Goal: Task Accomplishment & Management: Use online tool/utility

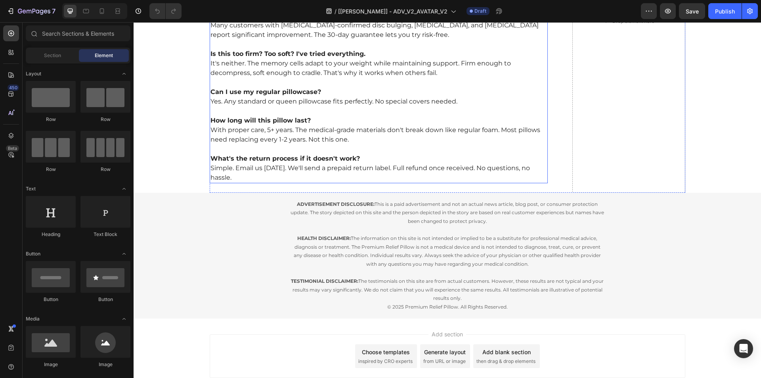
scroll to position [4364, 0]
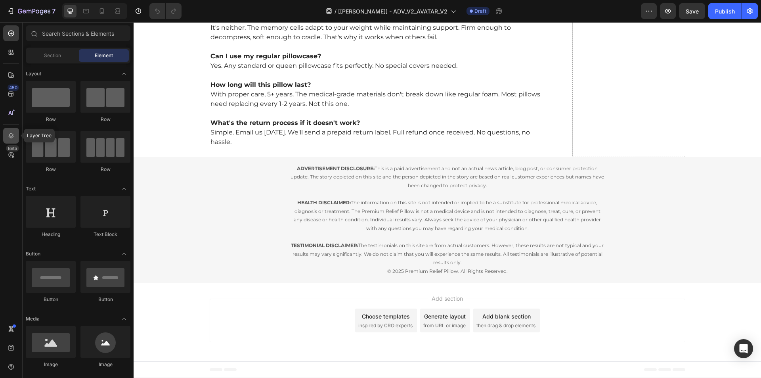
click at [8, 134] on icon at bounding box center [11, 136] width 8 height 8
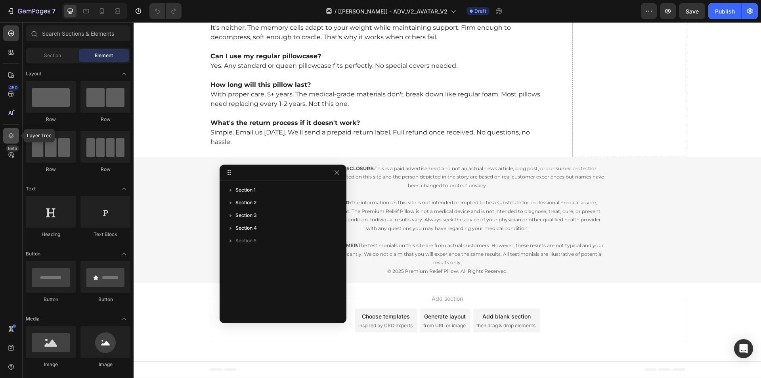
click at [8, 134] on icon at bounding box center [11, 136] width 8 height 8
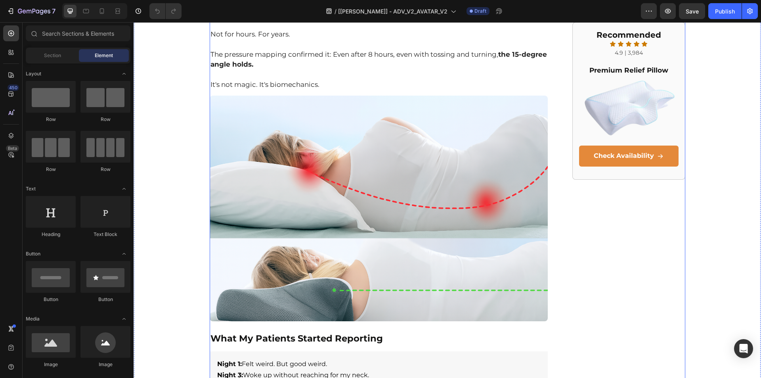
scroll to position [1308, 0]
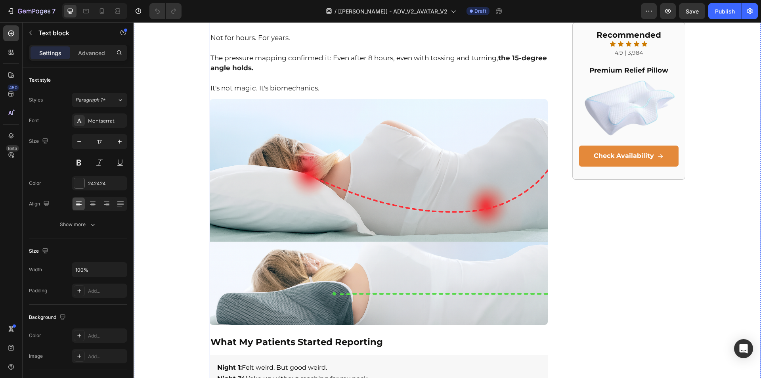
click at [558, 114] on div "Side Sleepers: The Hidden Reason Your Skull Throbs Every Morning Heading Spine …" at bounding box center [448, 375] width 476 height 3237
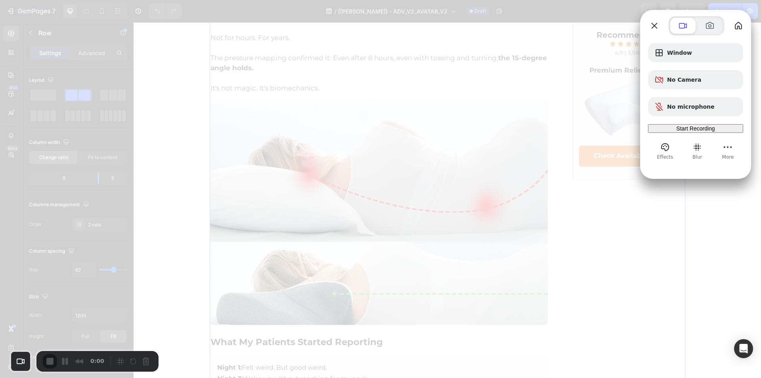
click at [683, 132] on div "Start Recording" at bounding box center [695, 128] width 89 height 6
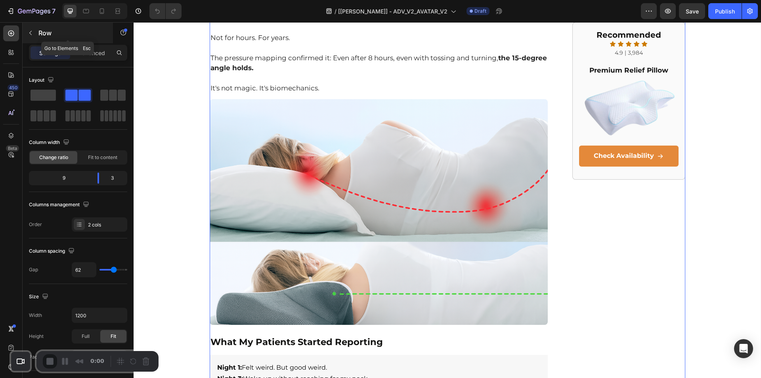
click at [31, 33] on icon "button" at bounding box center [30, 33] width 6 height 6
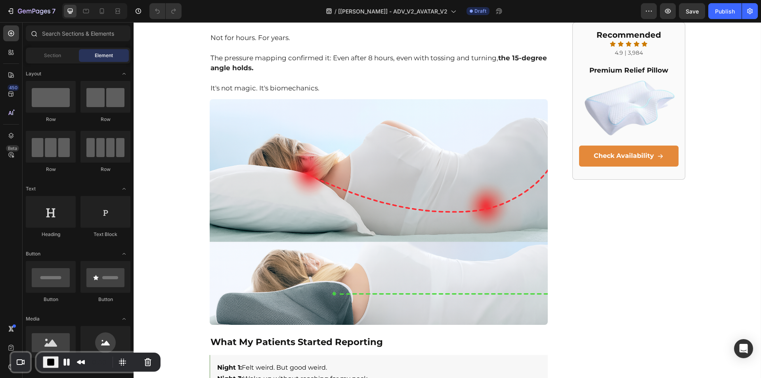
click at [55, 377] on div "Check your settings Loom needs access to your camera and microphone to record. …" at bounding box center [380, 378] width 761 height 0
click at [86, 34] on input "text" at bounding box center [78, 33] width 105 height 16
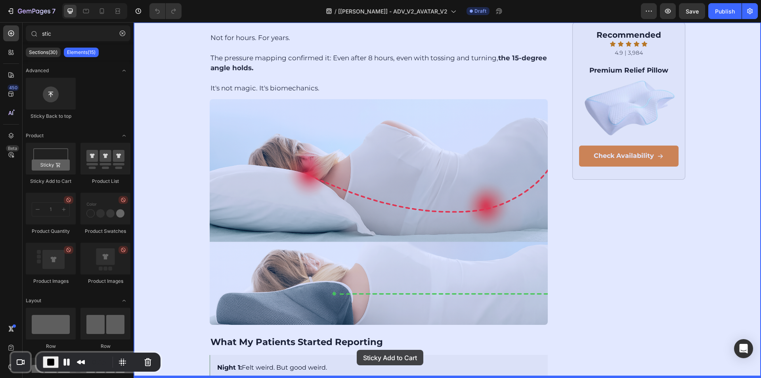
drag, startPoint x: 180, startPoint y: 191, endPoint x: 357, endPoint y: 339, distance: 230.8
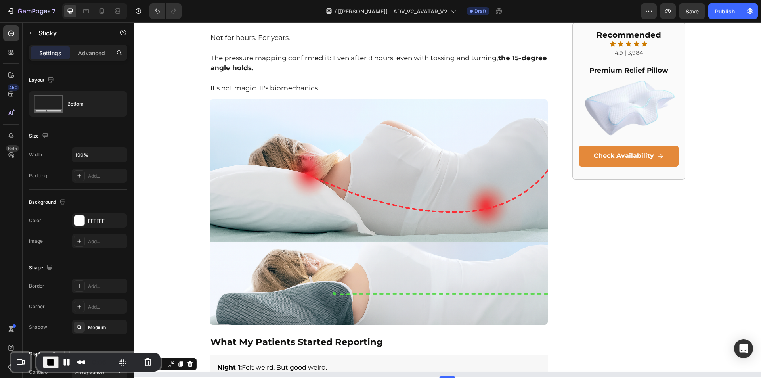
scroll to position [1317, 0]
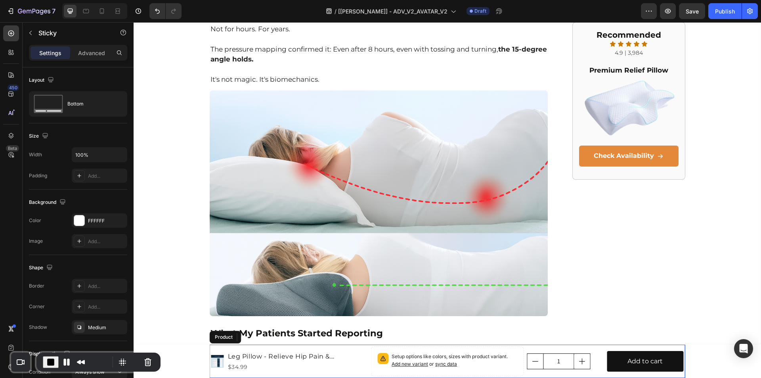
click at [196, 349] on div "Product Images Leg Pillow - Relieve Hip Pain & [MEDICAL_DATA] Product Title $34…" at bounding box center [447, 360] width 627 height 33
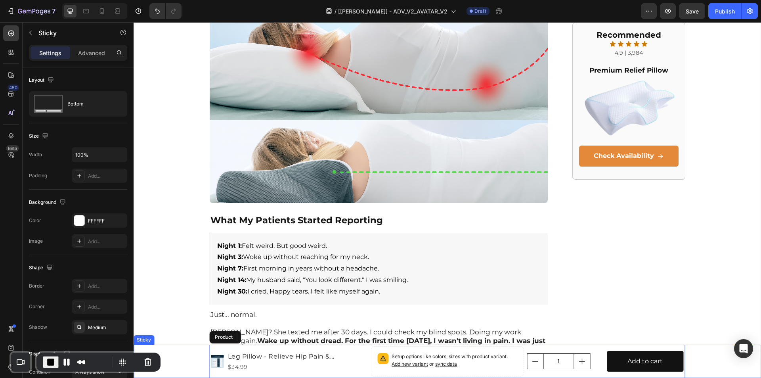
scroll to position [1436, 0]
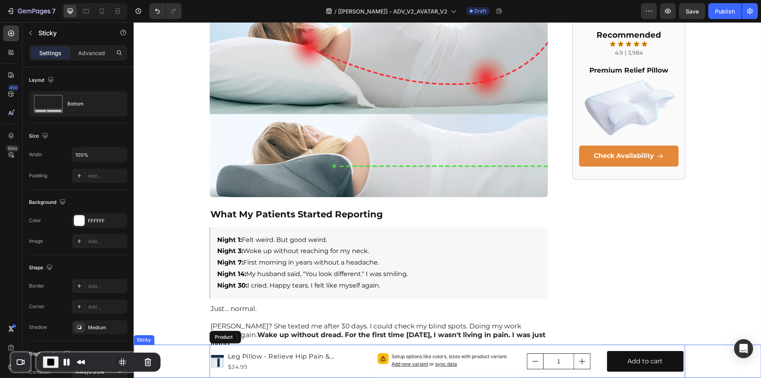
click at [199, 359] on div "Product Images Leg Pillow - Relieve Hip Pain & [MEDICAL_DATA] Product Title $34…" at bounding box center [447, 360] width 627 height 33
drag, startPoint x: 213, startPoint y: 373, endPoint x: 323, endPoint y: 325, distance: 120.2
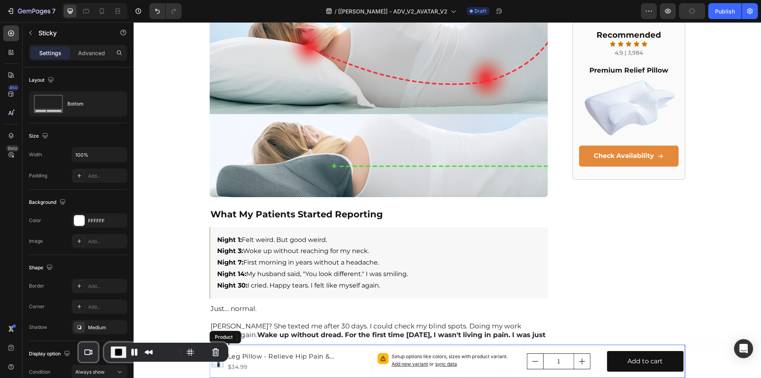
drag, startPoint x: 175, startPoint y: 373, endPoint x: 163, endPoint y: 330, distance: 44.9
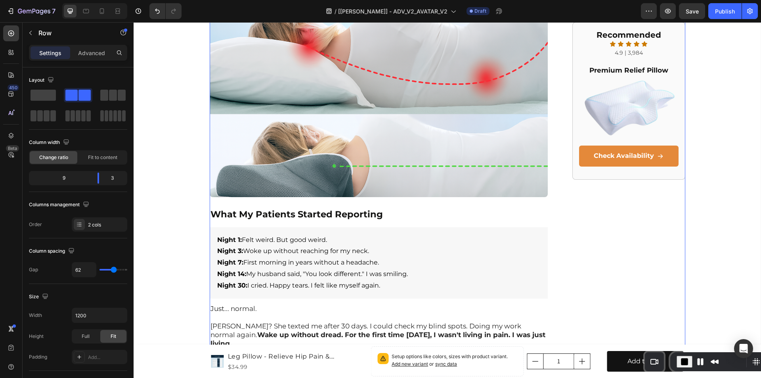
click at [679, 328] on div "Recommended Heading Icon Icon Icon Icon Icon Icon List 4.9 | 3,984 Text Block P…" at bounding box center [628, 247] width 113 height 3237
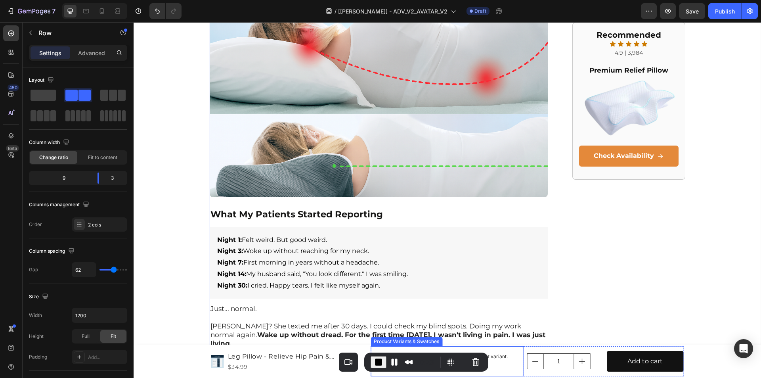
drag, startPoint x: 503, startPoint y: 393, endPoint x: 369, endPoint y: 372, distance: 135.2
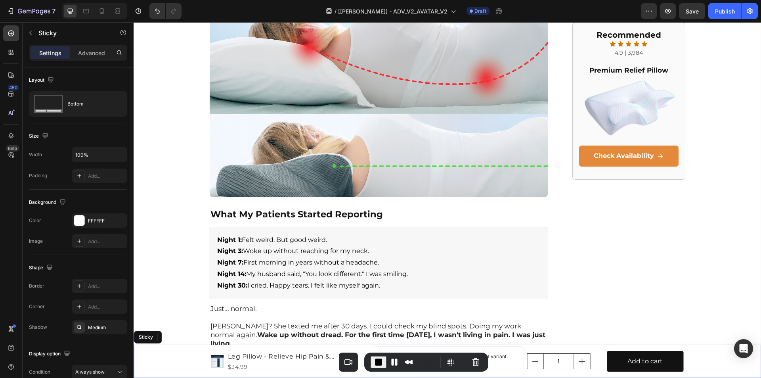
click at [183, 368] on div "Product Images Leg Pillow - Relieve Hip Pain & [MEDICAL_DATA] Product Title $34…" at bounding box center [447, 360] width 627 height 33
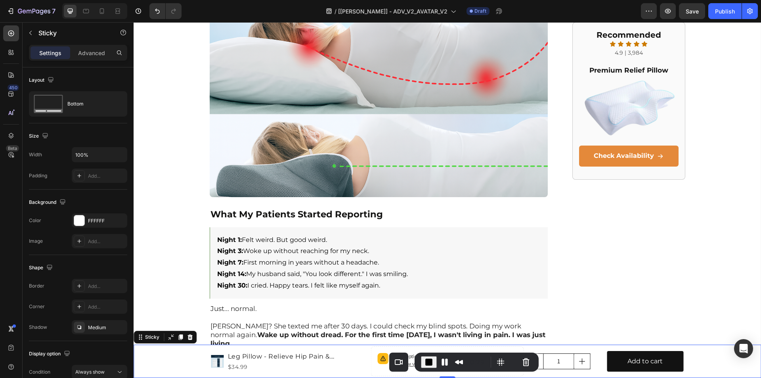
click at [419, 369] on div "0:29" at bounding box center [477, 361] width 124 height 19
click at [522, 363] on button "Cancel Recording" at bounding box center [526, 362] width 13 height 13
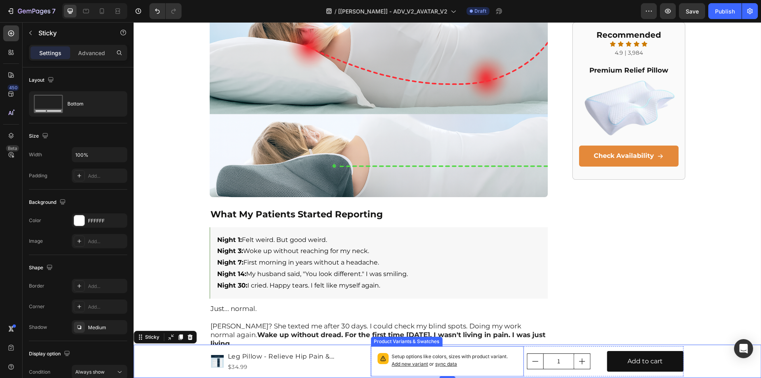
click at [401, 360] on p "Setup options like colors, sizes with product variant. Add new variant or sync …" at bounding box center [455, 360] width 126 height 15
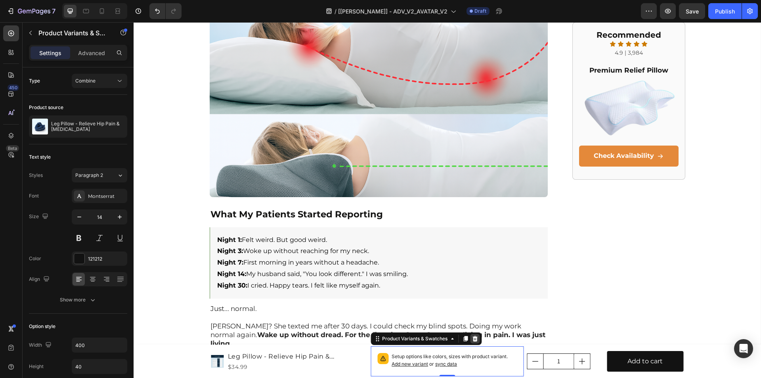
click at [472, 340] on icon at bounding box center [475, 338] width 6 height 6
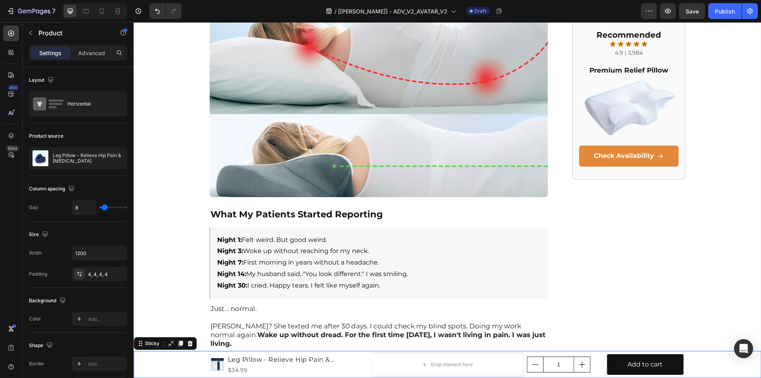
click at [176, 362] on div "Product Images Leg Pillow - Relieve Hip Pain & [MEDICAL_DATA] Product Title $34…" at bounding box center [447, 364] width 627 height 27
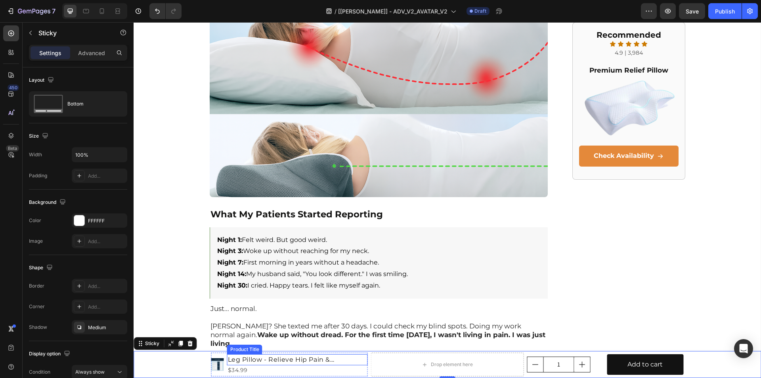
click at [228, 361] on h1 "Leg Pillow - Relieve Hip Pain & [MEDICAL_DATA]" at bounding box center [297, 359] width 141 height 11
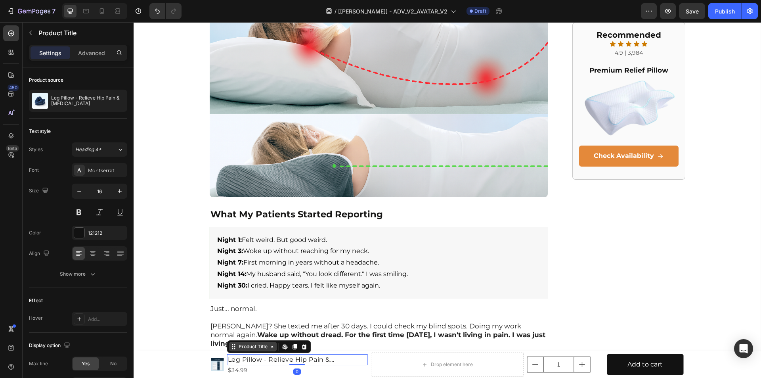
click at [252, 348] on div "Product Title" at bounding box center [253, 346] width 32 height 7
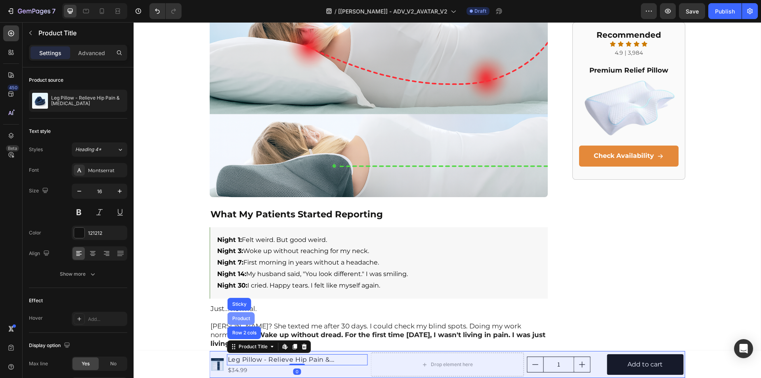
click at [244, 319] on div "Product" at bounding box center [241, 318] width 21 height 5
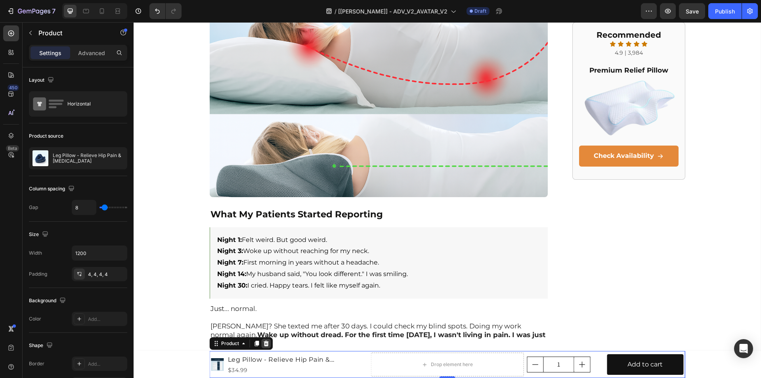
click at [264, 342] on icon at bounding box center [266, 343] width 5 height 6
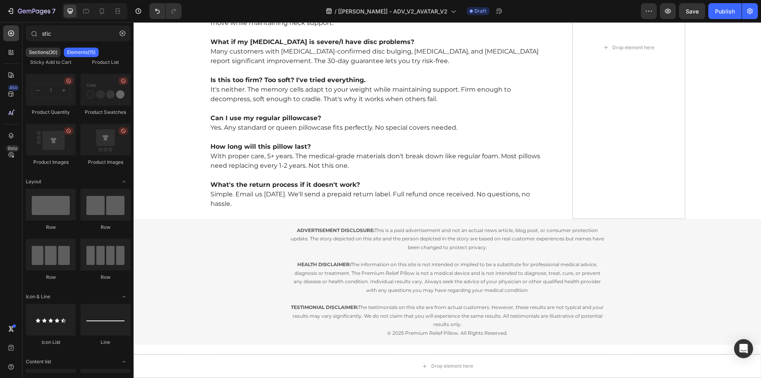
scroll to position [4364, 0]
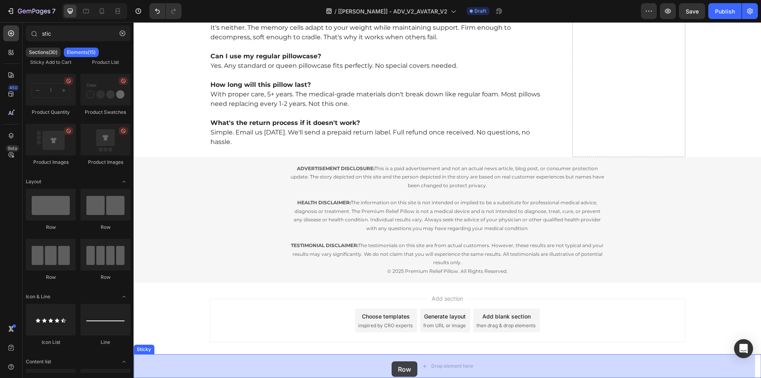
drag, startPoint x: 223, startPoint y: 254, endPoint x: 384, endPoint y: 363, distance: 194.6
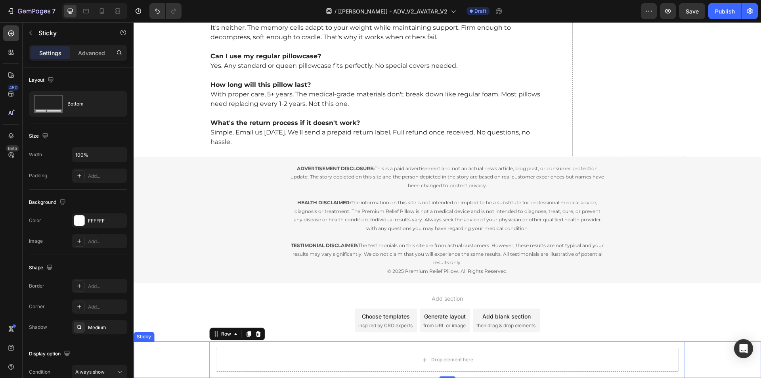
click at [174, 359] on div "Drop element here Row 0" at bounding box center [447, 359] width 627 height 36
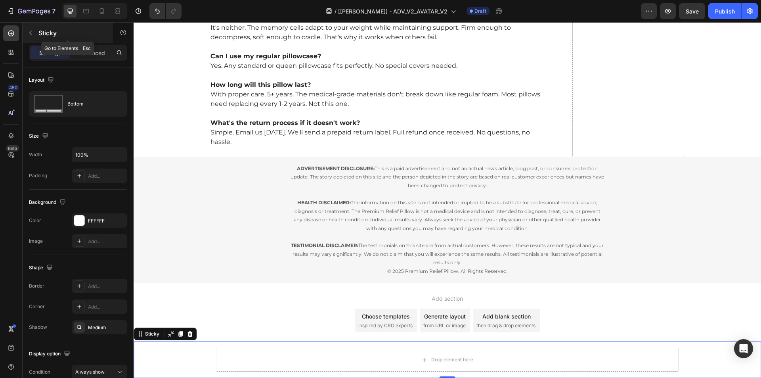
click at [33, 33] on icon "button" at bounding box center [30, 33] width 6 height 6
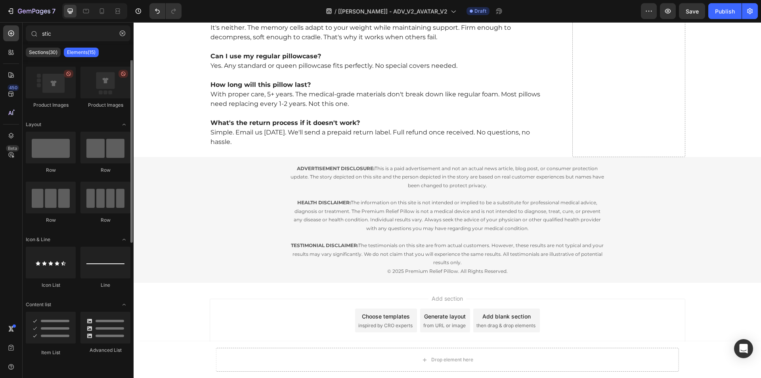
scroll to position [0, 0]
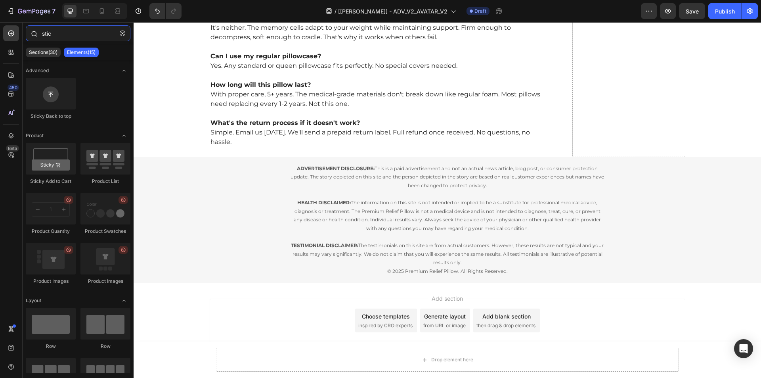
click at [60, 29] on input "stic" at bounding box center [78, 33] width 105 height 16
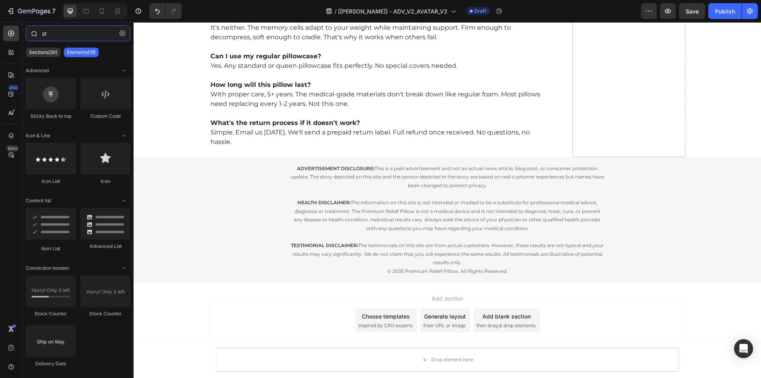
type input "s"
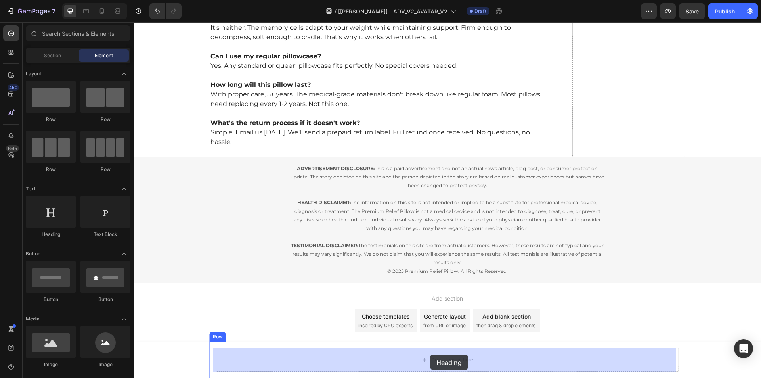
drag, startPoint x: 229, startPoint y: 256, endPoint x: 430, endPoint y: 351, distance: 222.5
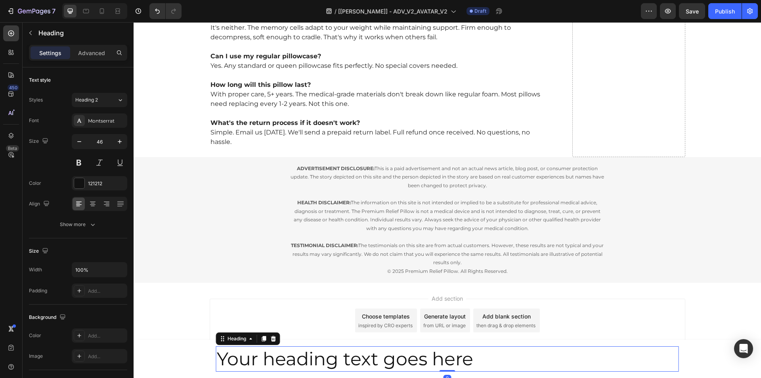
click at [320, 353] on h2 "Your heading text goes here" at bounding box center [447, 358] width 463 height 25
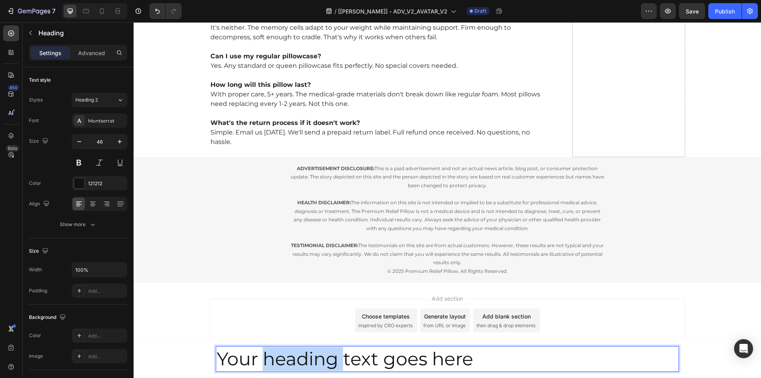
click at [320, 353] on p "Your heading text goes here" at bounding box center [447, 359] width 461 height 24
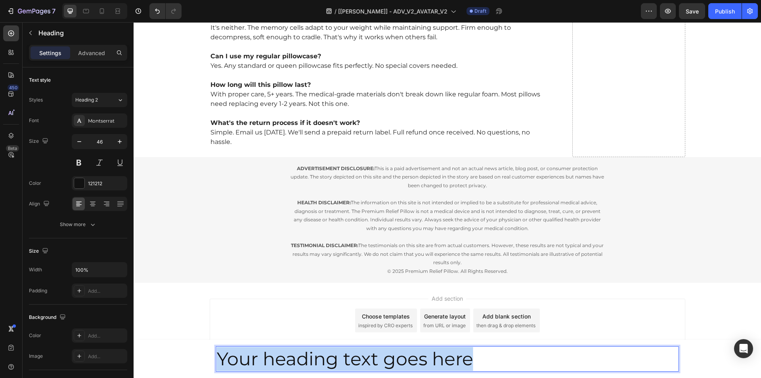
click at [320, 353] on p "Your heading text goes here" at bounding box center [447, 359] width 461 height 24
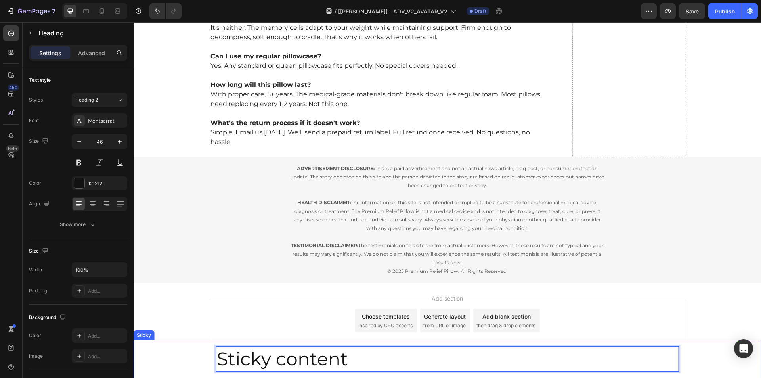
click at [191, 354] on div "Sticky content Heading 0 Row" at bounding box center [447, 359] width 627 height 38
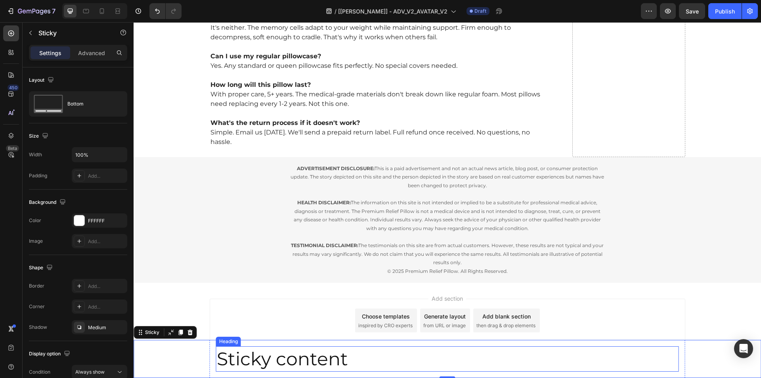
click at [383, 365] on p "Sticky content" at bounding box center [447, 359] width 461 height 24
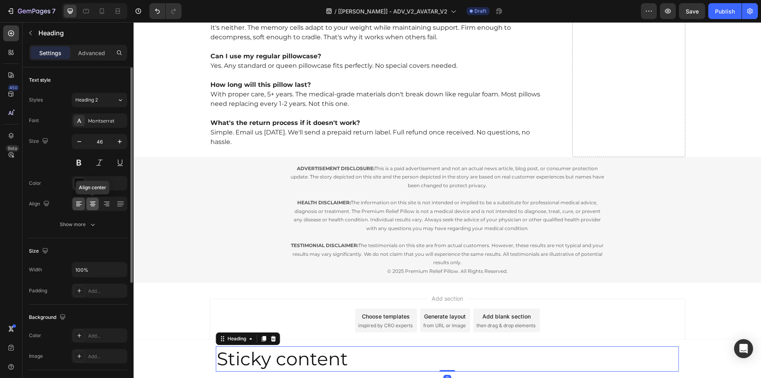
click at [89, 203] on icon at bounding box center [93, 204] width 8 height 8
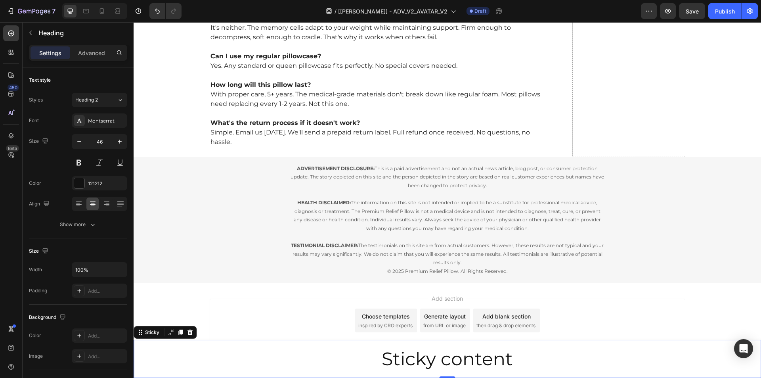
click at [176, 365] on div "Sticky content Heading Row" at bounding box center [447, 359] width 627 height 38
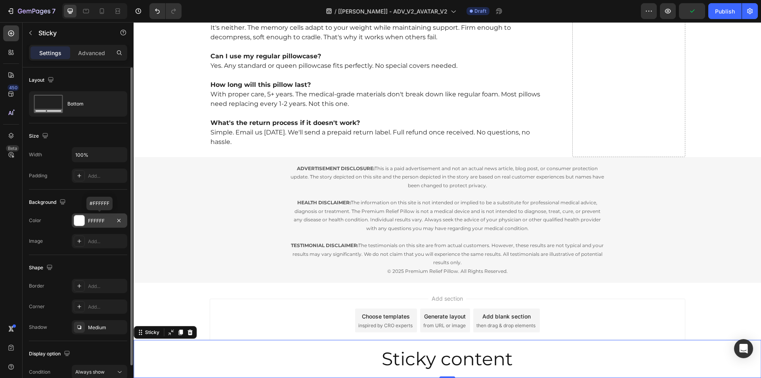
click at [79, 222] on div at bounding box center [79, 220] width 10 height 10
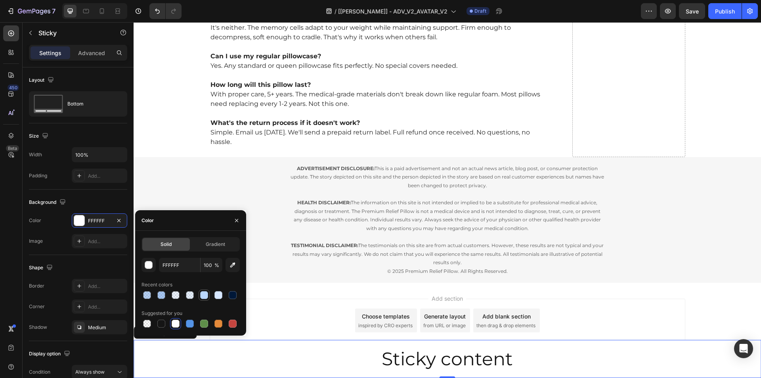
click at [206, 295] on div at bounding box center [204, 295] width 8 height 8
type input "BAD7FF"
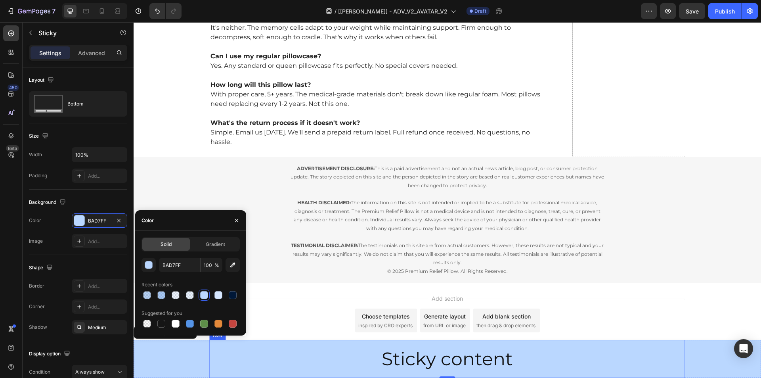
click at [645, 341] on div "Sticky content Heading Row" at bounding box center [448, 359] width 476 height 38
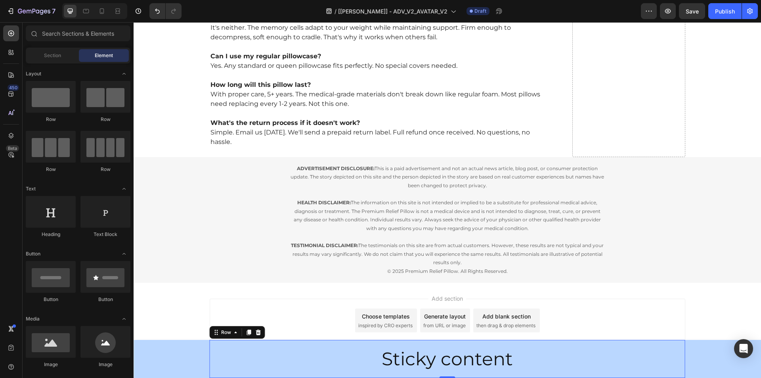
click at [632, 327] on div "Add section Choose templates inspired by CRO experts Generate layout from URL o…" at bounding box center [448, 320] width 476 height 44
click at [176, 319] on div "Add section Choose templates inspired by CRO experts Generate layout from URL o…" at bounding box center [447, 322] width 627 height 78
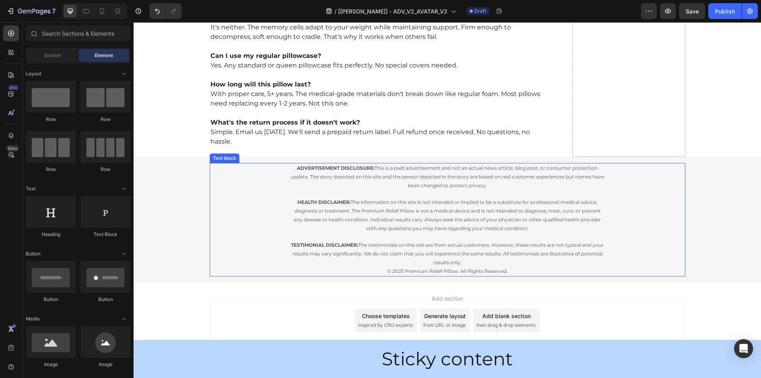
scroll to position [3228, 0]
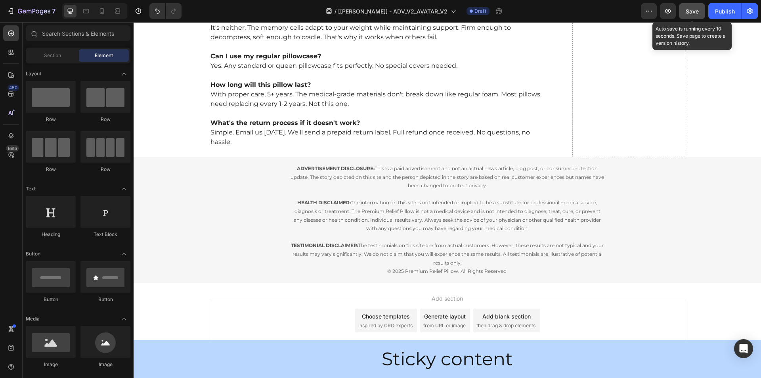
click at [692, 13] on span "Save" at bounding box center [692, 11] width 13 height 7
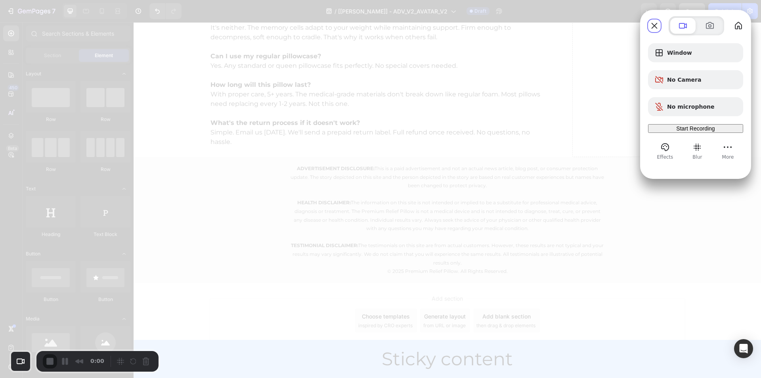
click at [676, 130] on span "Start Recording" at bounding box center [695, 128] width 38 height 6
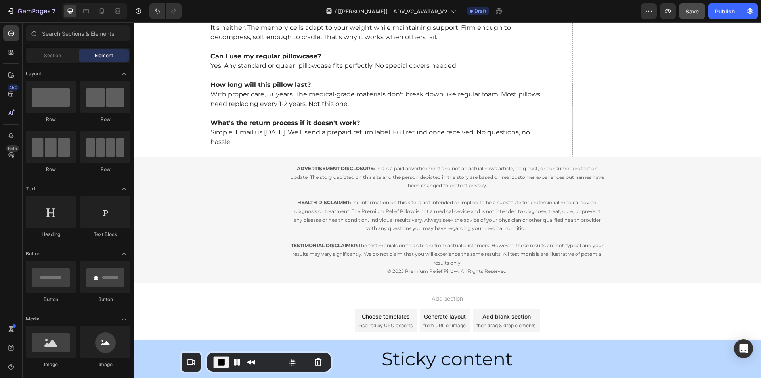
drag, startPoint x: 24, startPoint y: 354, endPoint x: 195, endPoint y: 361, distance: 170.6
click at [195, 361] on div "Click to enable keyboard move mode. 0:00 Check your settings Loom needs access …" at bounding box center [380, 189] width 761 height 378
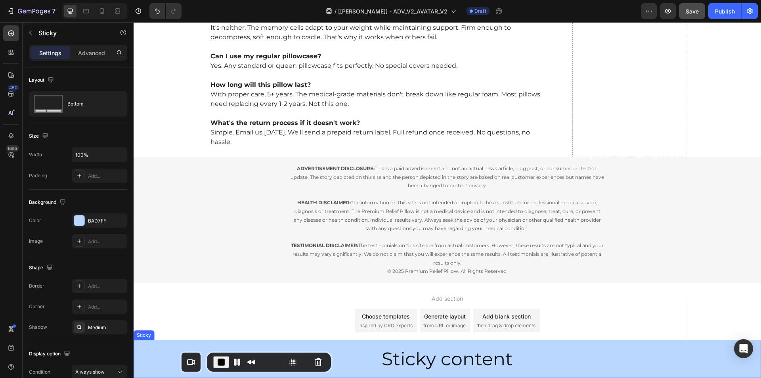
click at [147, 351] on div "Sticky content Heading Row" at bounding box center [447, 359] width 627 height 38
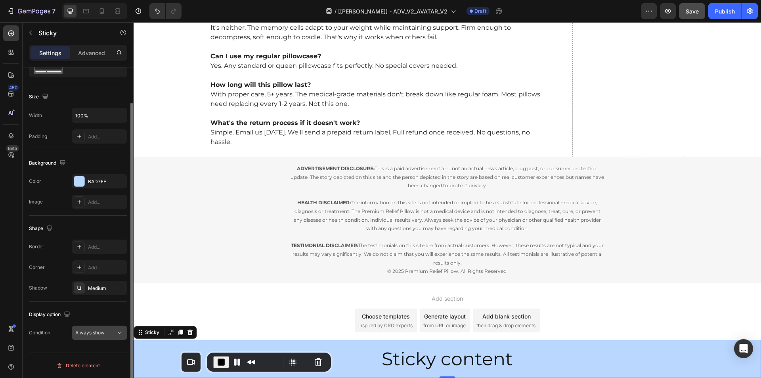
click at [103, 333] on span "Always show" at bounding box center [89, 332] width 29 height 6
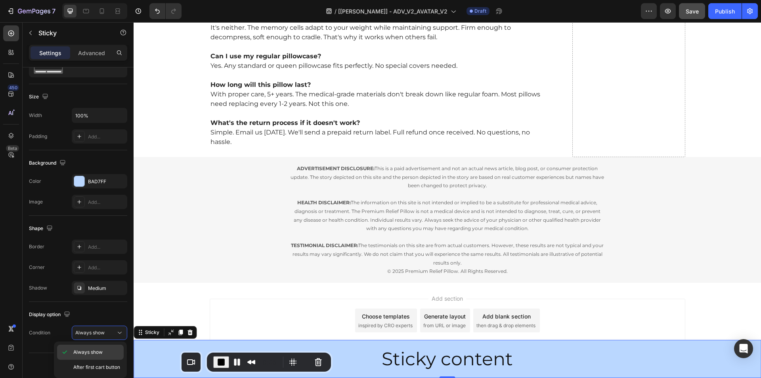
click at [101, 360] on div "Always show" at bounding box center [90, 367] width 67 height 15
click at [88, 52] on p "Advanced" at bounding box center [91, 53] width 27 height 8
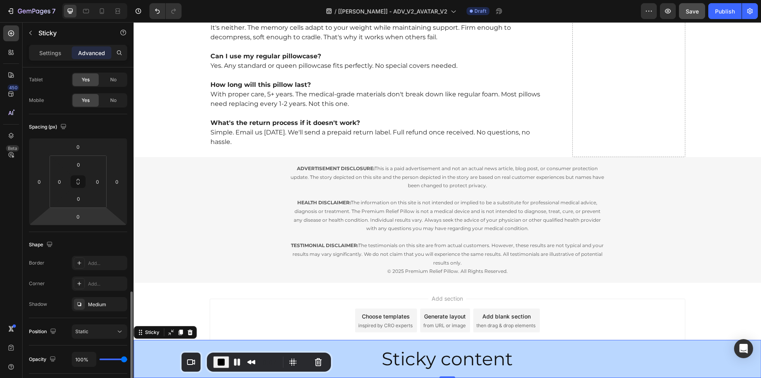
scroll to position [157, 0]
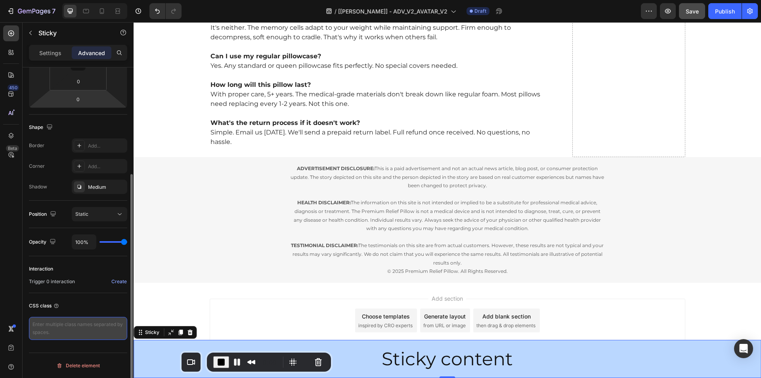
click at [73, 327] on textarea at bounding box center [78, 328] width 98 height 23
paste textarea "customsticky"
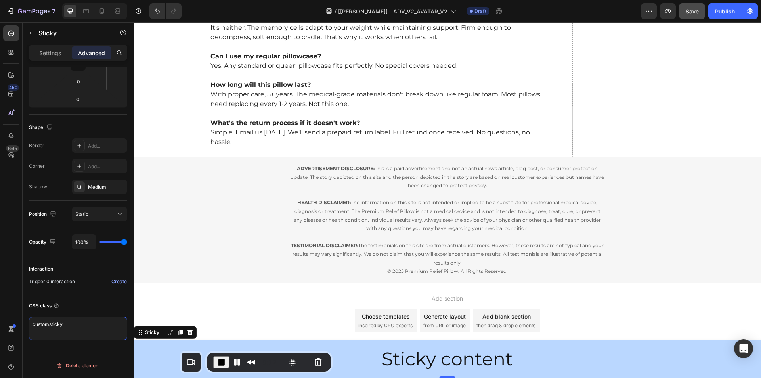
drag, startPoint x: 67, startPoint y: 325, endPoint x: -29, endPoint y: 328, distance: 95.2
click at [0, 0] on html "7 Version history / [[PERSON_NAME]] - ADV_V2_AVATAR_V2 Draft Preview Save Publi…" at bounding box center [380, 0] width 761 height 0
type textarea "customsticky"
click at [74, 300] on div "CSS class" at bounding box center [78, 305] width 98 height 13
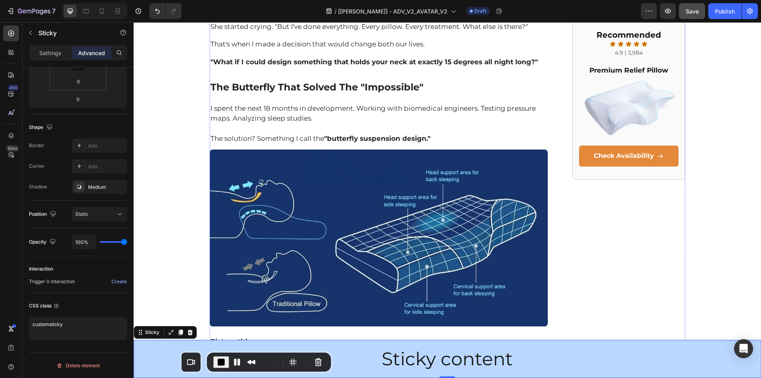
scroll to position [1143, 0]
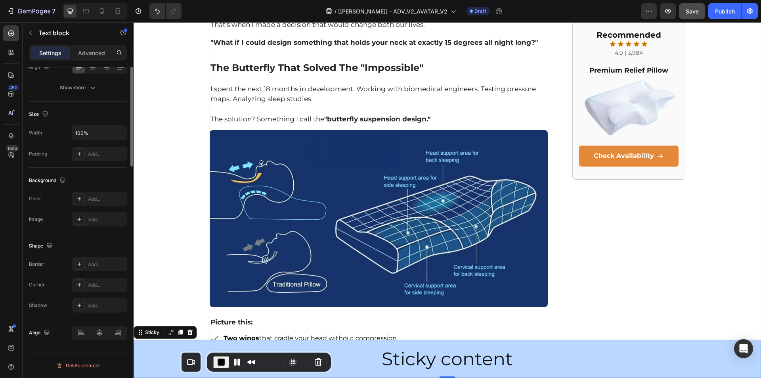
scroll to position [0, 0]
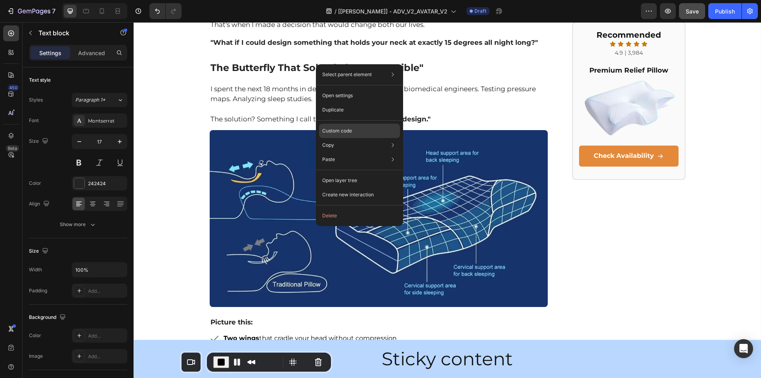
click at [343, 130] on p "Custom code" at bounding box center [337, 130] width 30 height 7
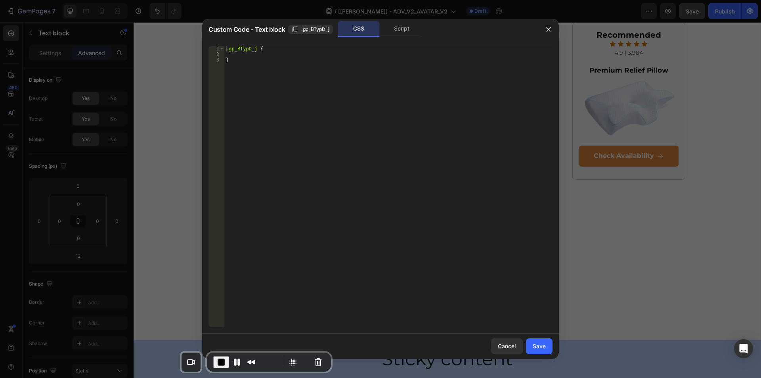
type textarea "}"
click at [247, 65] on div ".gp_BTypD_j { }" at bounding box center [388, 192] width 328 height 292
paste textarea ".gps .customsticky{ display: none !important;"
click at [237, 110] on div ".gp_BTypD_j { } .gps .customsticky { display : none !important ; } .gps .custom…" at bounding box center [390, 192] width 326 height 292
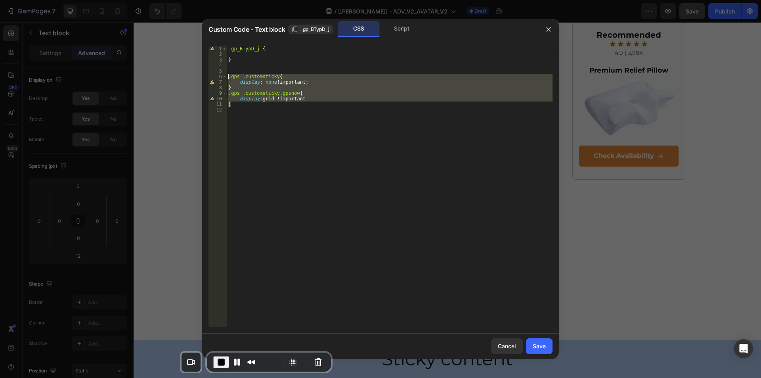
drag, startPoint x: 240, startPoint y: 106, endPoint x: 199, endPoint y: 77, distance: 50.5
click at [199, 77] on div "Custom Code - Text block .gp_BTypD_j CSS Script 1 2 3 4 5 6 7 8 9 10 11 12 .gp_…" at bounding box center [380, 189] width 761 height 378
click at [401, 29] on div "Script" at bounding box center [402, 29] width 42 height 16
type textarea "//const currentElement = document.getElementsByClassName('gp_BTypD_j');"
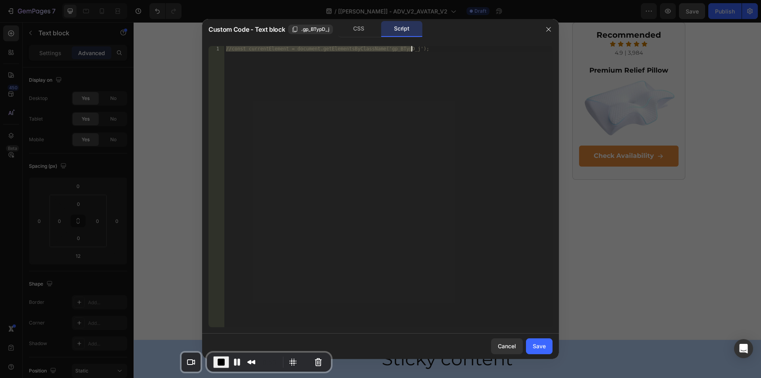
click at [419, 47] on div "//const currentElement = document.getElementsByClassName('gp_BTypD_j');" at bounding box center [388, 186] width 328 height 281
paste textarea "});"
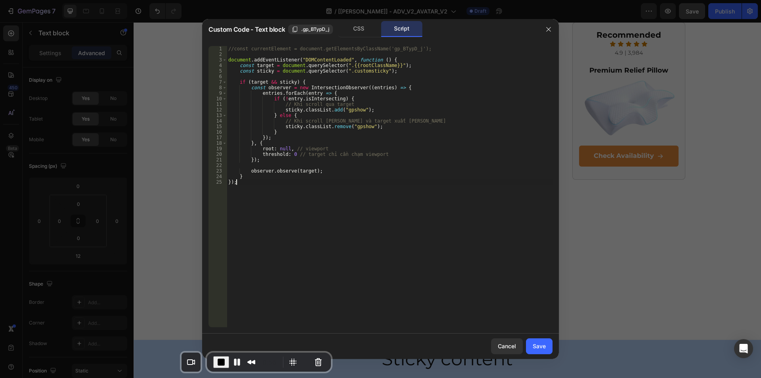
click at [366, 65] on div "//const currentElement = document.getElementsByClassName('gp_BTypD_j'); documen…" at bounding box center [390, 192] width 326 height 292
click at [352, 73] on div "//const currentElement = document.getElementsByClassName('gp_BTypD_j'); documen…" at bounding box center [390, 192] width 326 height 292
type textarea "const sticky = document.querySelector(".customsticky");"
click at [533, 346] on div "Save" at bounding box center [539, 346] width 13 height 8
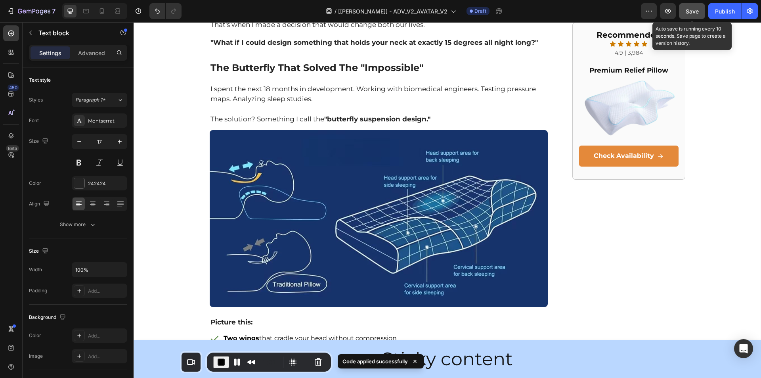
click at [692, 9] on span "Save" at bounding box center [692, 11] width 13 height 7
click at [671, 11] on icon "button" at bounding box center [668, 11] width 6 height 5
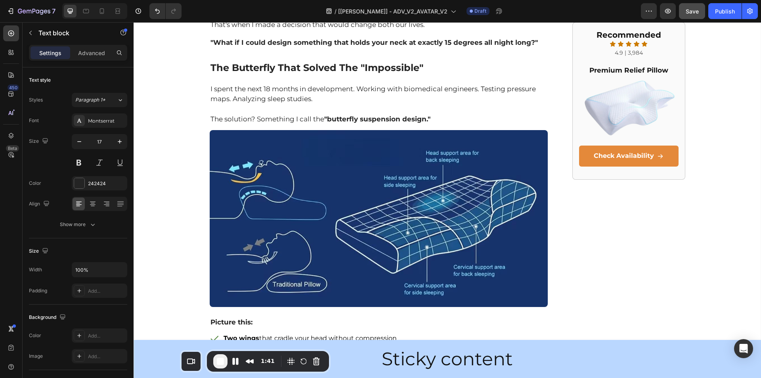
click at [317, 363] on button "Cancel Recording" at bounding box center [316, 361] width 13 height 13
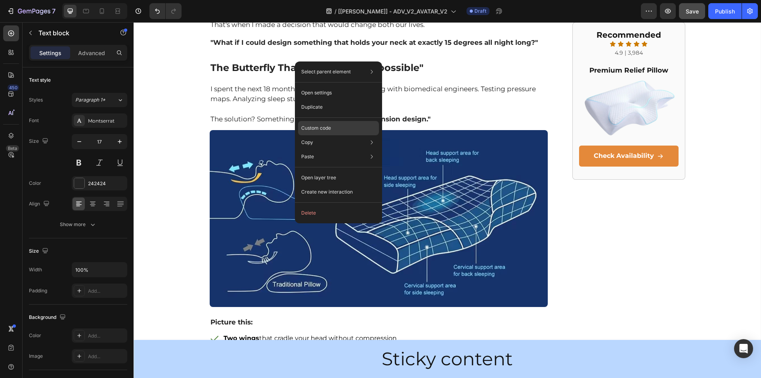
click at [331, 128] on p "Custom code" at bounding box center [316, 127] width 30 height 7
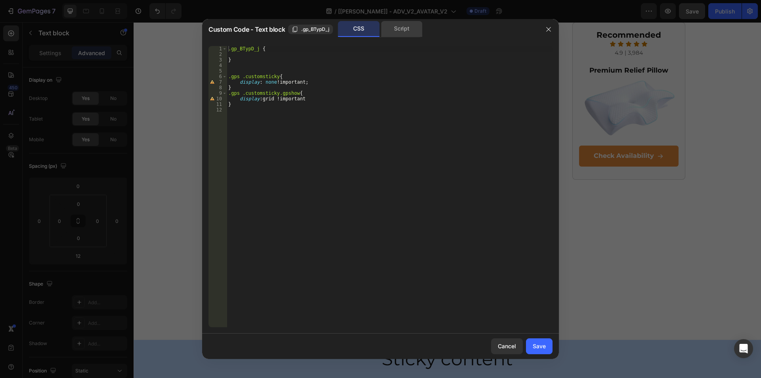
click at [402, 27] on div "Script" at bounding box center [402, 29] width 42 height 16
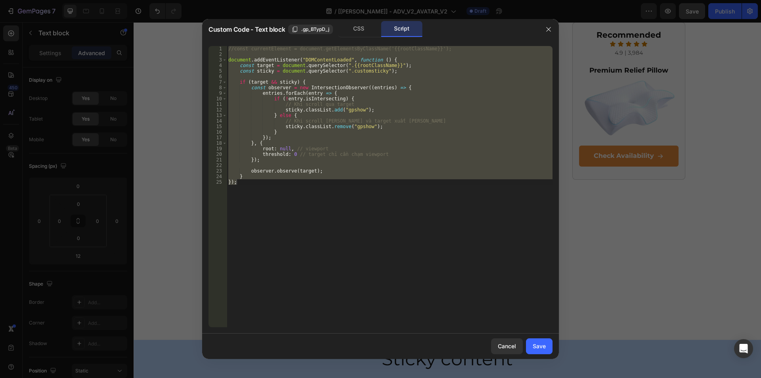
click at [296, 206] on div "//const currentElement = document.getElementsByClassName('{{rootClassName}}'); …" at bounding box center [390, 186] width 326 height 281
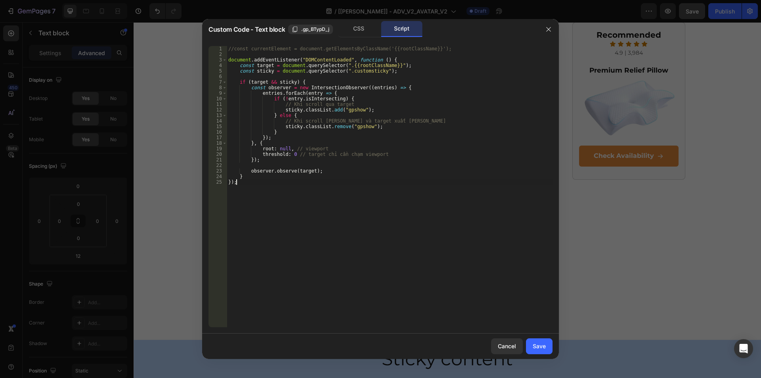
drag, startPoint x: 258, startPoint y: 194, endPoint x: 268, endPoint y: 198, distance: 10.9
click at [261, 196] on div "//const currentElement = document.getElementsByClassName('{{rootClassName}}'); …" at bounding box center [390, 192] width 326 height 292
click at [268, 198] on div "//const currentElement = document.getElementsByClassName('{{rootClassName}}'); …" at bounding box center [390, 192] width 326 height 292
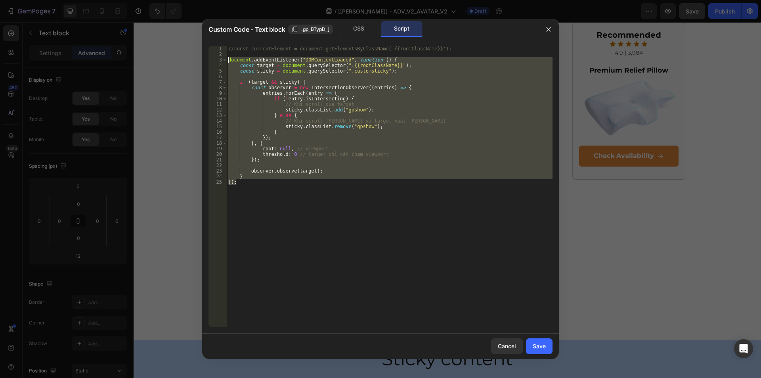
drag, startPoint x: 246, startPoint y: 184, endPoint x: 146, endPoint y: 60, distance: 159.3
click at [146, 60] on div "Custom Code - Text block .gp_BTypD_j CSS Script }); 1 2 3 4 5 6 7 8 9 10 11 12 …" at bounding box center [380, 189] width 761 height 378
type textarea "document.addEventListener("DOMContentLoaded", function () { const target = docu…"
paste textarea
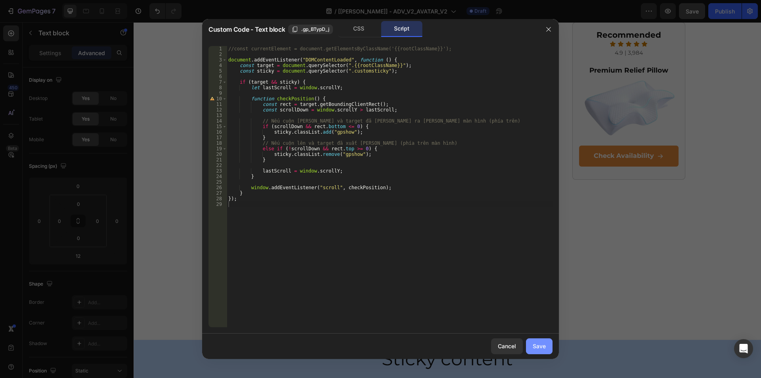
drag, startPoint x: 540, startPoint y: 344, endPoint x: 552, endPoint y: 14, distance: 330.8
click at [540, 344] on div "Save" at bounding box center [539, 346] width 13 height 8
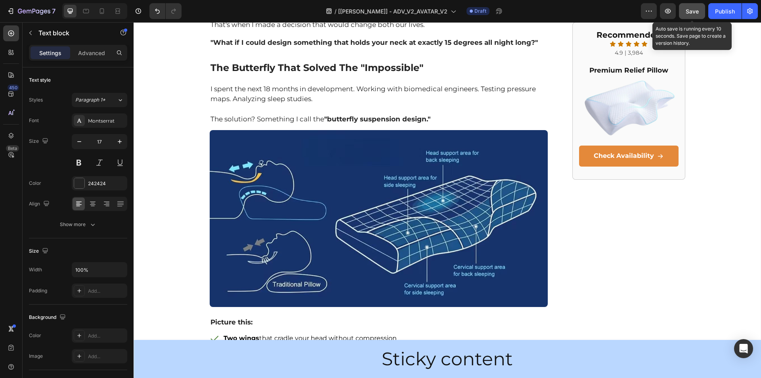
click at [687, 10] on span "Save" at bounding box center [692, 11] width 13 height 7
click at [179, 346] on div "Sticky content Heading Row" at bounding box center [447, 359] width 627 height 38
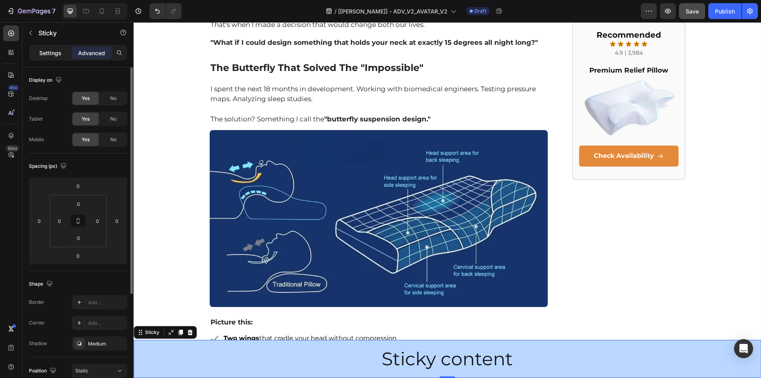
click at [51, 51] on p "Settings" at bounding box center [50, 53] width 22 height 8
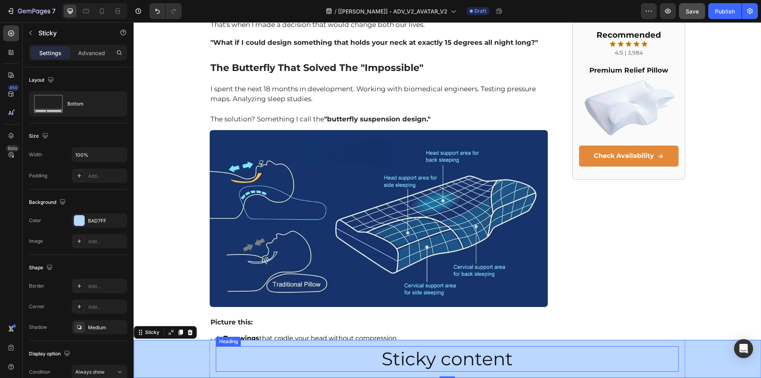
click at [362, 353] on p "Sticky content" at bounding box center [447, 359] width 461 height 24
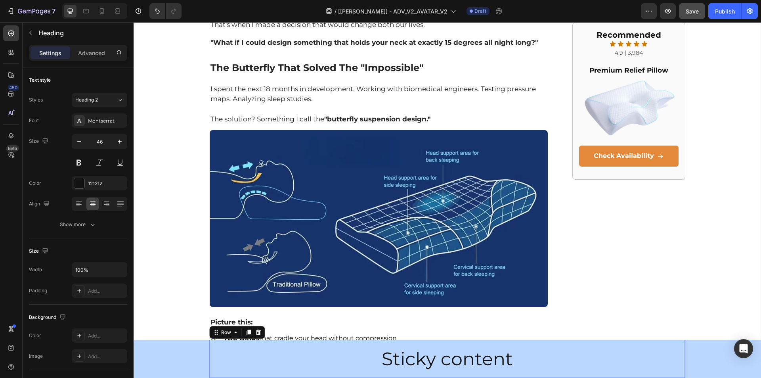
click at [218, 373] on div "Sticky content Heading Row 0" at bounding box center [448, 359] width 476 height 38
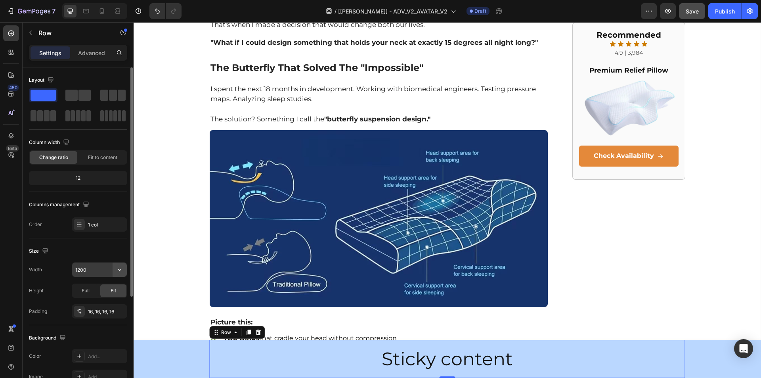
click at [118, 264] on button "button" at bounding box center [120, 269] width 14 height 14
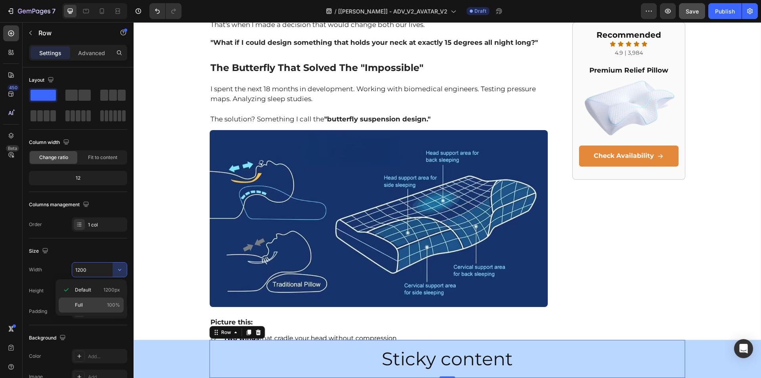
click at [112, 306] on span "100%" at bounding box center [113, 304] width 13 height 7
type input "100%"
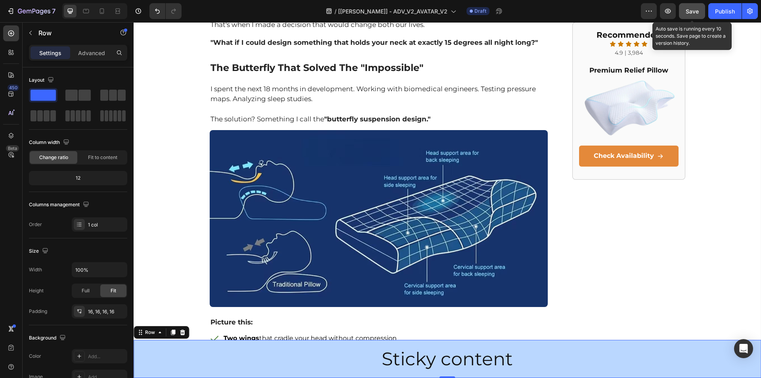
click at [687, 10] on span "Save" at bounding box center [692, 11] width 13 height 7
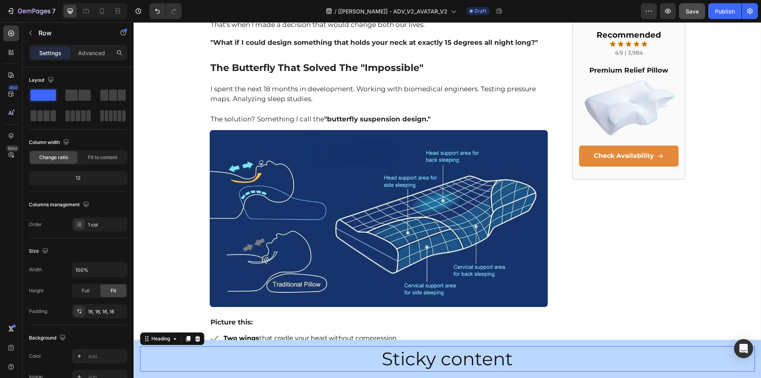
click at [332, 362] on p "Sticky content" at bounding box center [447, 359] width 613 height 24
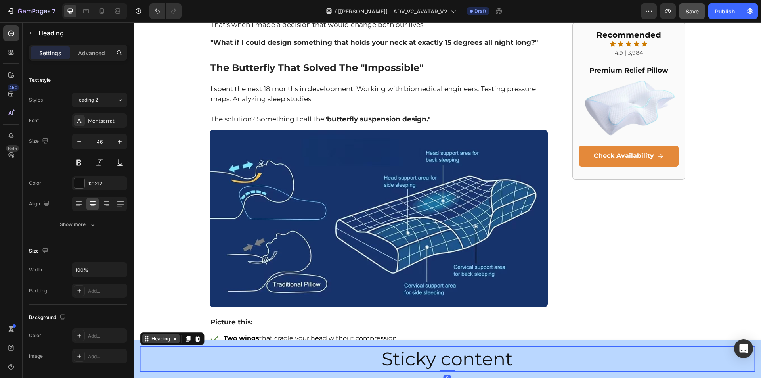
click at [157, 339] on div "Heading" at bounding box center [161, 338] width 22 height 7
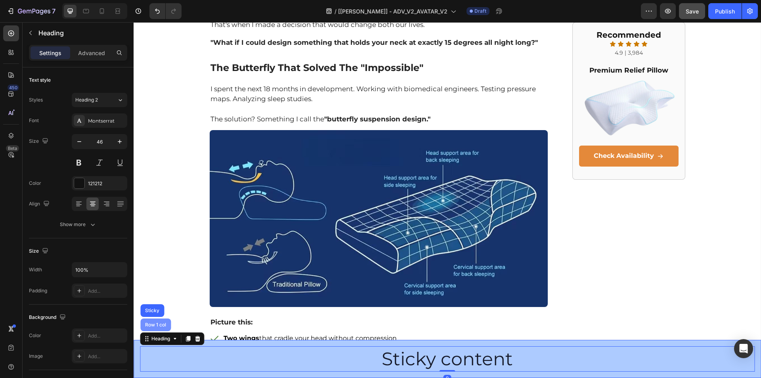
click at [160, 326] on div "Row 1 col" at bounding box center [155, 324] width 24 height 5
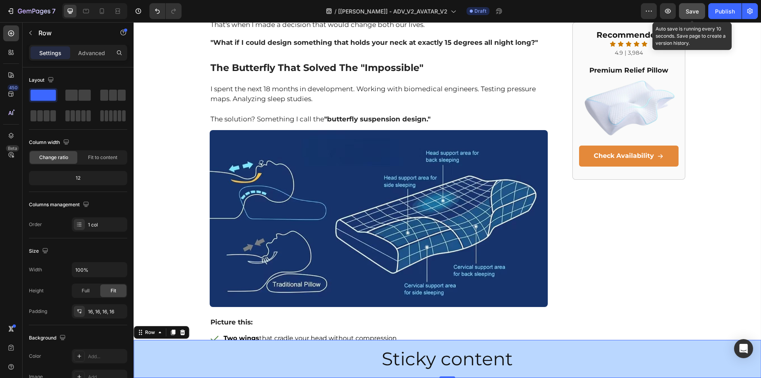
click at [679, 10] on button "Save" at bounding box center [692, 11] width 26 height 16
click at [137, 347] on div "Sticky content Heading Row 0" at bounding box center [447, 359] width 627 height 38
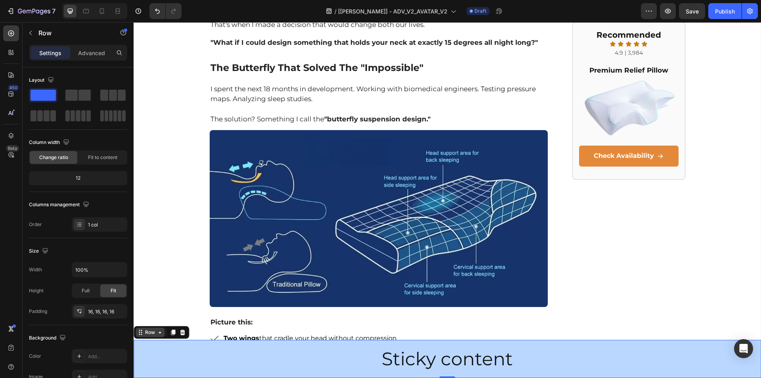
click at [146, 331] on div "Row" at bounding box center [149, 332] width 13 height 7
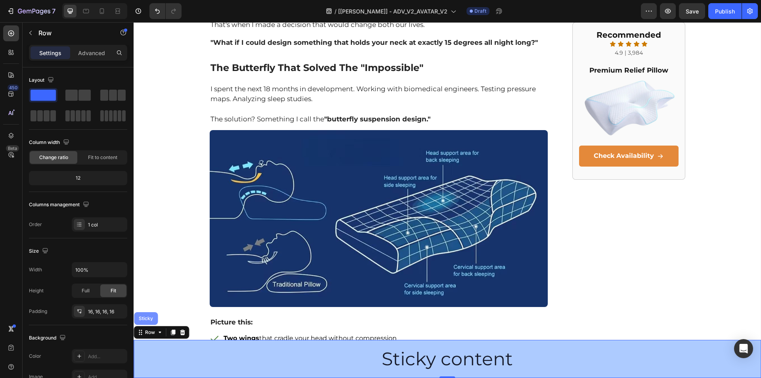
click at [146, 320] on div "Sticky" at bounding box center [145, 318] width 17 height 5
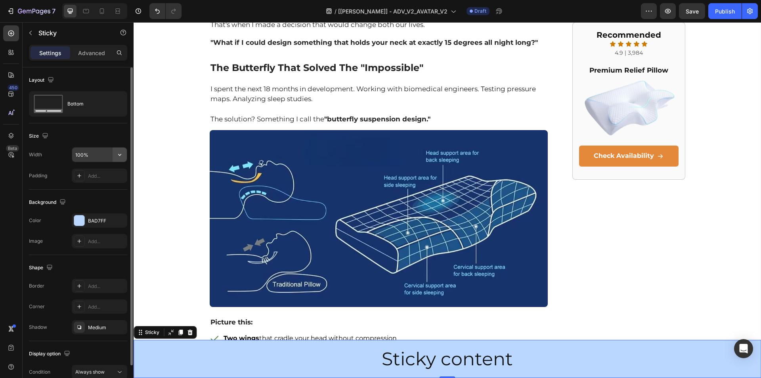
click at [114, 157] on button "button" at bounding box center [120, 154] width 14 height 14
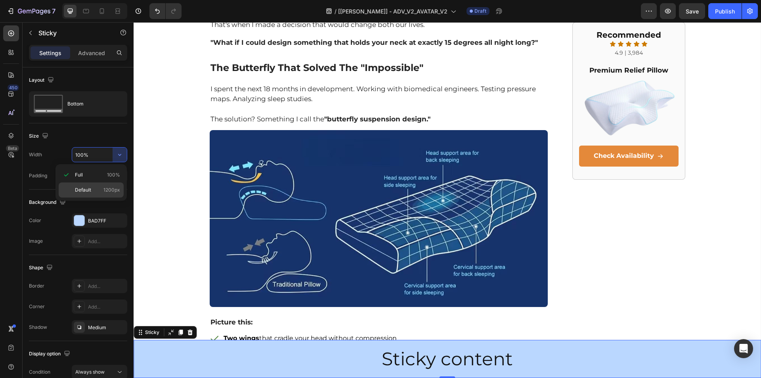
click at [115, 190] on span "1200px" at bounding box center [111, 189] width 17 height 7
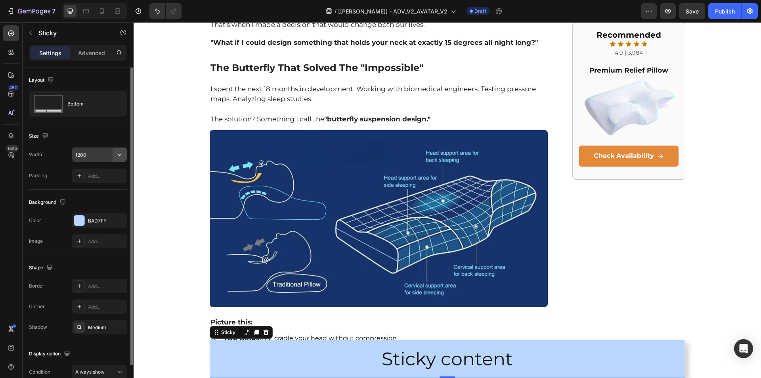
click at [120, 155] on icon "button" at bounding box center [119, 155] width 3 height 2
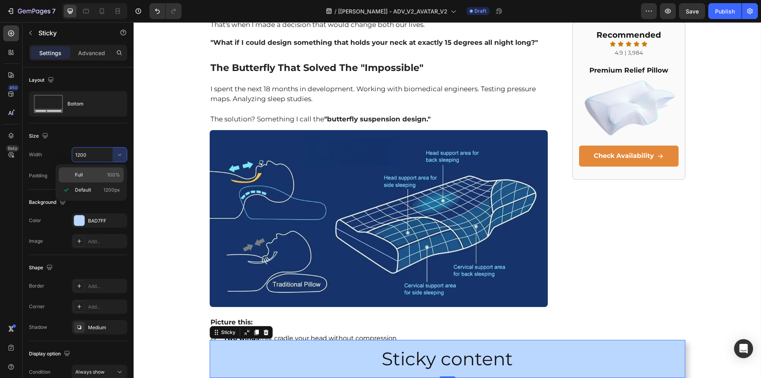
click at [112, 174] on span "100%" at bounding box center [113, 174] width 13 height 7
type input "100%"
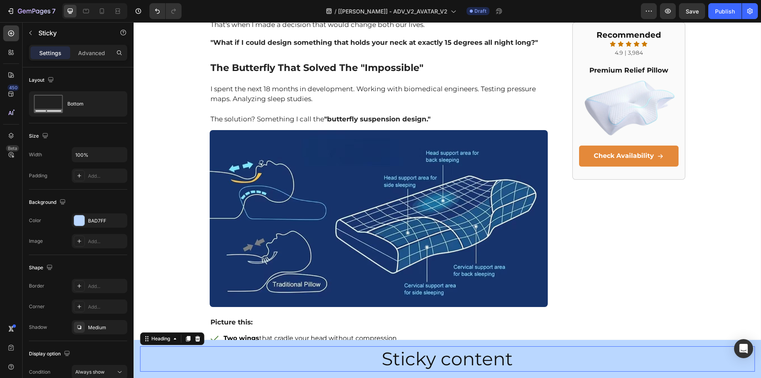
click at [274, 365] on p "Sticky content" at bounding box center [447, 359] width 613 height 24
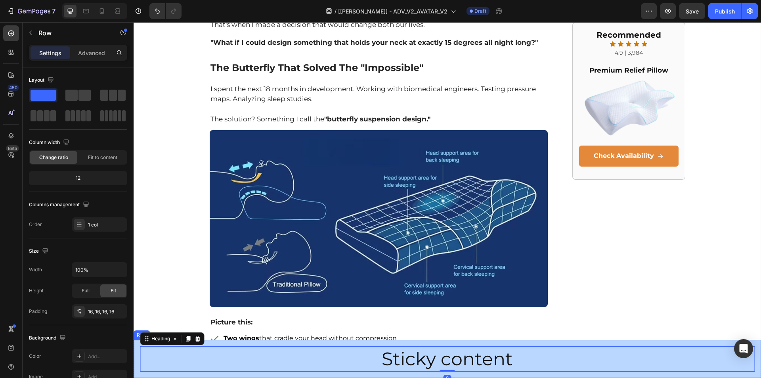
click at [134, 367] on div "Sticky content Heading 0 Row" at bounding box center [447, 359] width 627 height 38
click at [152, 333] on div "Row" at bounding box center [149, 332] width 13 height 7
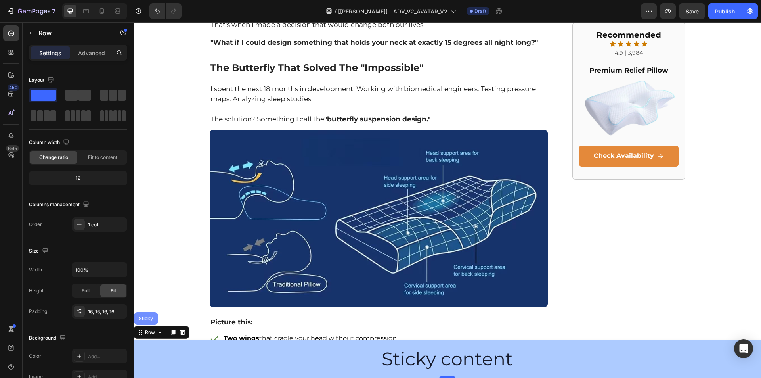
click at [151, 318] on div "Sticky" at bounding box center [145, 318] width 17 height 5
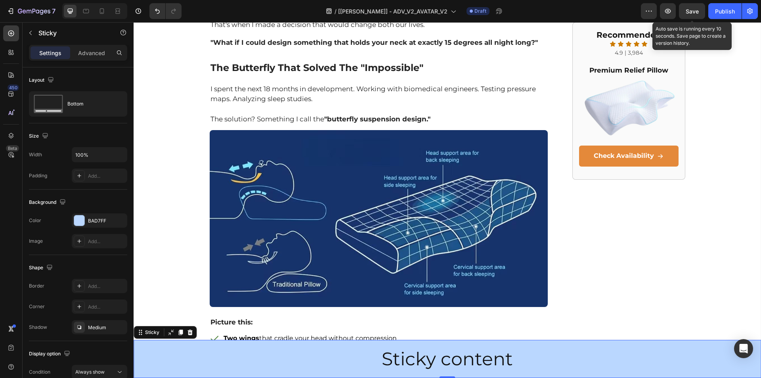
click at [689, 14] on span "Save" at bounding box center [692, 11] width 13 height 7
click at [726, 13] on div "Publish" at bounding box center [725, 11] width 20 height 8
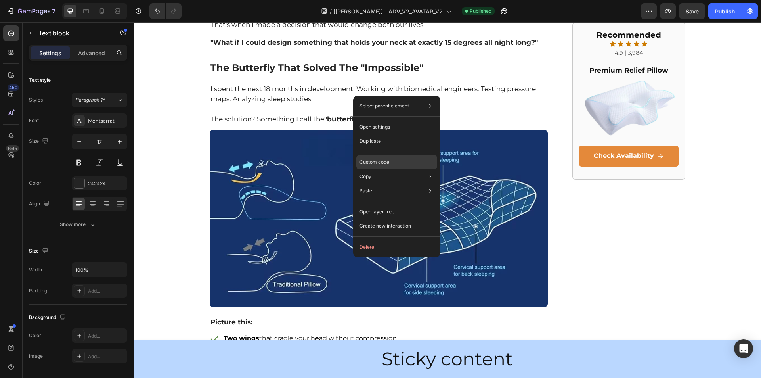
click at [381, 164] on p "Custom code" at bounding box center [375, 162] width 30 height 7
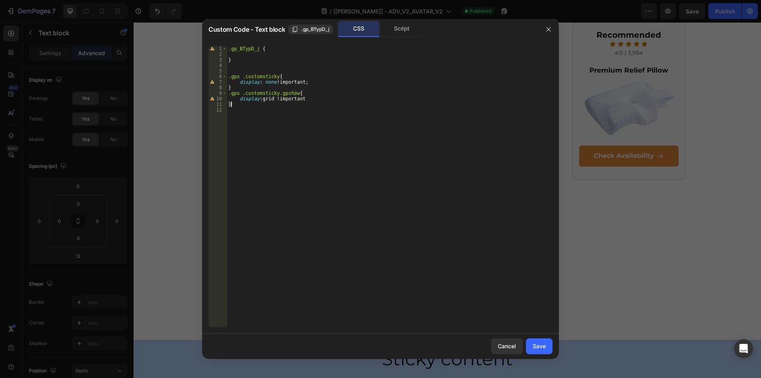
click at [264, 102] on div ".gp_BTypD_j { } .gps .customsticky { display : none !important ; } .gps .custom…" at bounding box center [390, 192] width 326 height 292
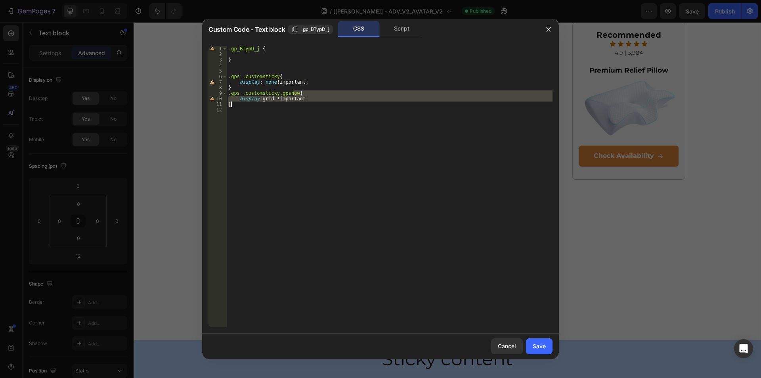
click at [266, 96] on div ".gp_BTypD_j { } .gps .customsticky { display : none !important ; } .gps .custom…" at bounding box center [390, 192] width 326 height 292
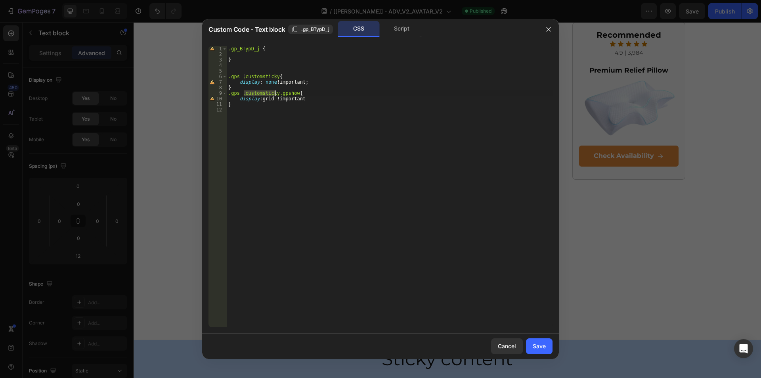
click at [266, 96] on div ".gp_BTypD_j { } .gps .customsticky { display : none !important ; } .gps .custom…" at bounding box center [390, 192] width 326 height 292
click at [268, 99] on div ".gp_BTypD_j { } .gps .customsticky { display : none !important ; } .gps .custom…" at bounding box center [390, 192] width 326 height 292
type textarea "display: block !important"
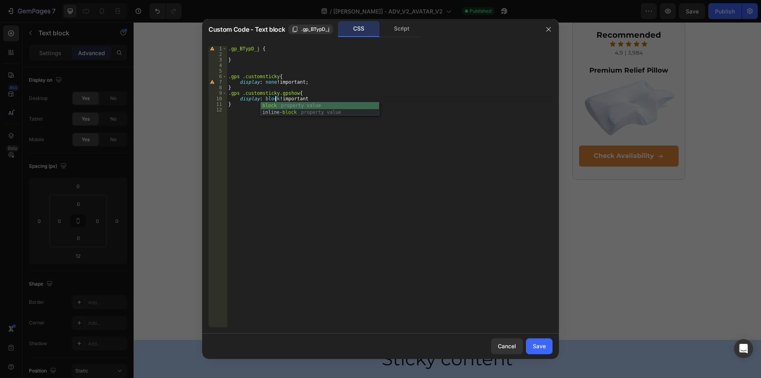
drag, startPoint x: 343, startPoint y: 170, endPoint x: 340, endPoint y: 163, distance: 7.1
click at [341, 166] on div ".gp_BTypD_j { } .gps .customsticky { display : none !important ; } .gps .custom…" at bounding box center [390, 192] width 326 height 292
drag, startPoint x: 534, startPoint y: 348, endPoint x: 396, endPoint y: 320, distance: 141.5
click at [534, 348] on div "Save" at bounding box center [539, 346] width 13 height 8
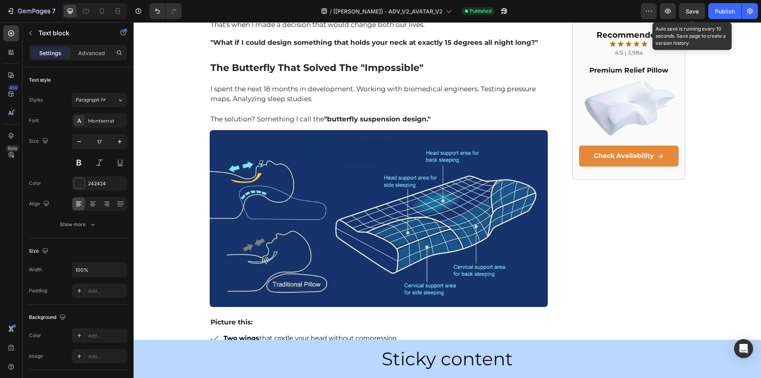
click at [695, 10] on span "Save" at bounding box center [692, 11] width 13 height 7
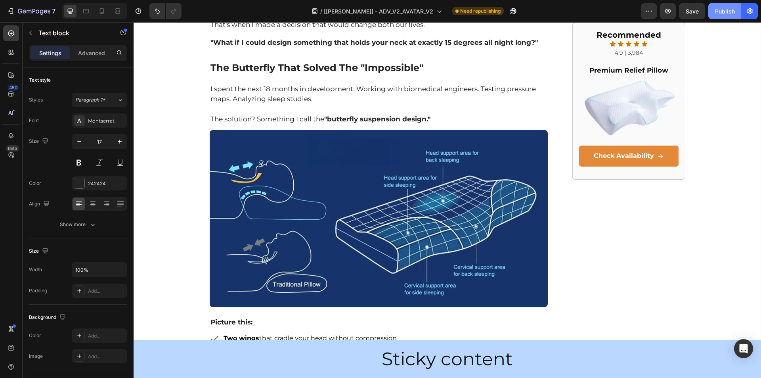
click at [720, 13] on div "Publish" at bounding box center [725, 11] width 20 height 8
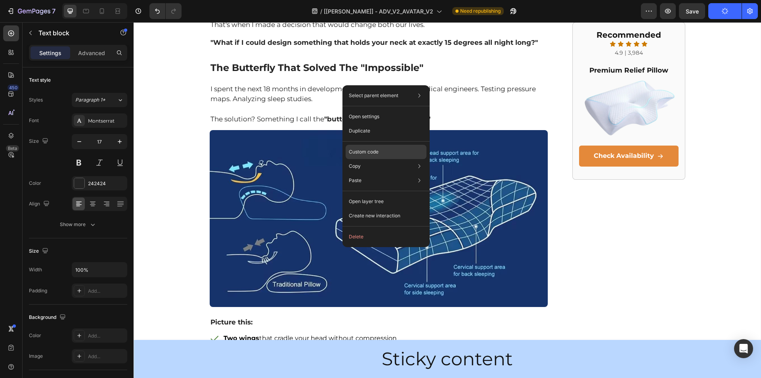
click at [363, 155] on p "Custom code" at bounding box center [364, 151] width 30 height 7
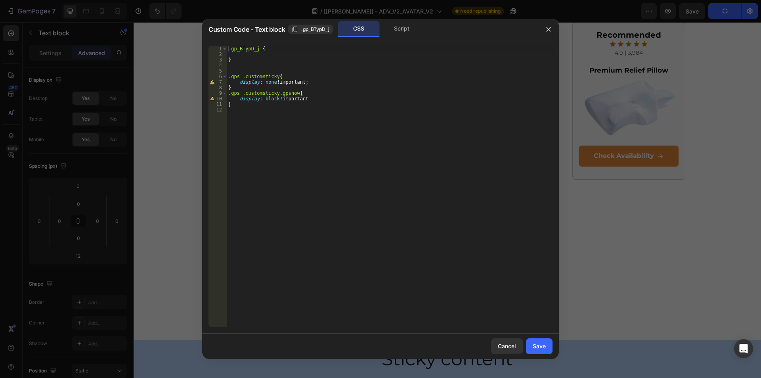
click at [251, 106] on div ".gp_BTypD_j { } .gps .customsticky { display : none !important ; } .gps .custom…" at bounding box center [390, 192] width 326 height 292
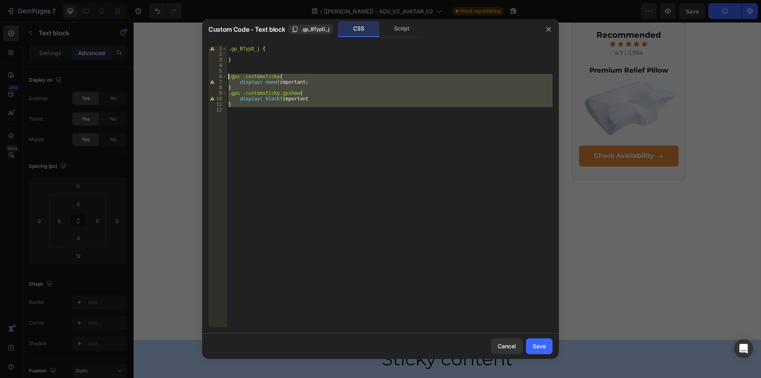
drag, startPoint x: 248, startPoint y: 111, endPoint x: 206, endPoint y: 78, distance: 52.6
click at [206, 78] on div "} 1 2 3 4 5 6 7 8 9 10 11 12 .gp_BTypD_j { } .gps .customsticky { display : non…" at bounding box center [380, 187] width 357 height 294
drag, startPoint x: 295, startPoint y: 105, endPoint x: 282, endPoint y: 104, distance: 12.8
click at [294, 105] on div ".gp_BTypD_j { } .gps .customsticky { display : none !important ; } .gps .custom…" at bounding box center [390, 186] width 326 height 281
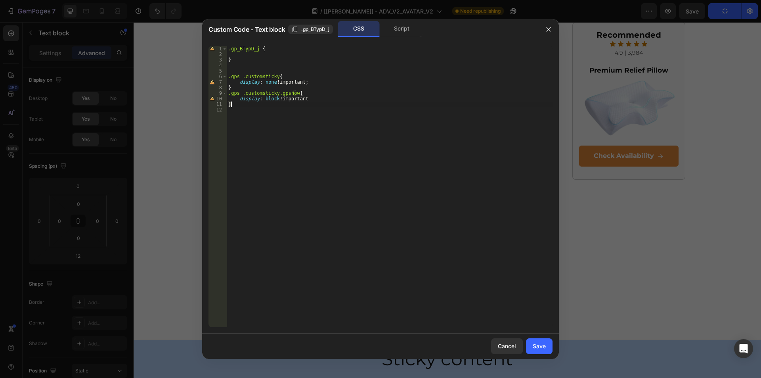
click at [271, 101] on div ".gp_BTypD_j { } .gps .customsticky { display : none !important ; } .gps .custom…" at bounding box center [390, 192] width 326 height 292
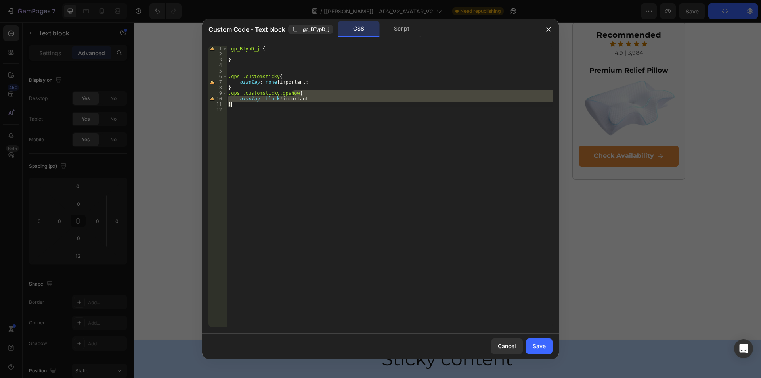
click at [257, 106] on div ".gp_BTypD_j { } .gps .customsticky { display : none !important ; } .gps .custom…" at bounding box center [390, 186] width 326 height 281
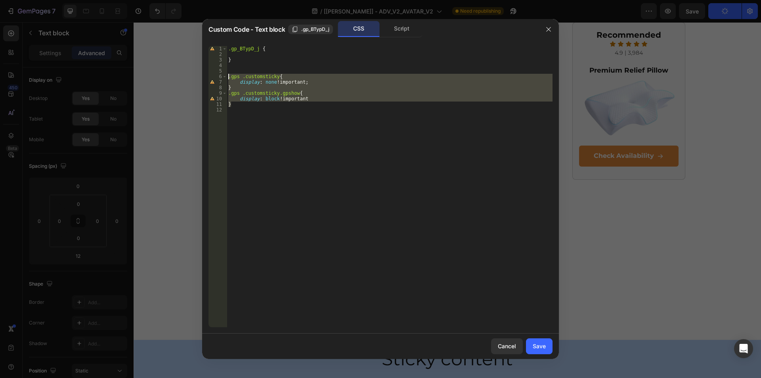
drag, startPoint x: 245, startPoint y: 106, endPoint x: 200, endPoint y: 77, distance: 54.2
click at [200, 77] on div "Custom Code - Text block .gp_BTypD_j CSS Script } 1 2 3 4 5 6 7 8 9 10 11 12 .g…" at bounding box center [380, 189] width 761 height 378
type textarea ".gps .customsticky{ display: none !important;"
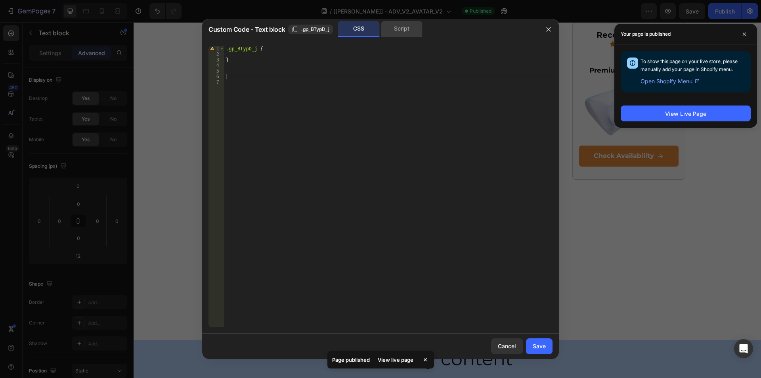
click at [392, 27] on div "Script" at bounding box center [402, 29] width 42 height 16
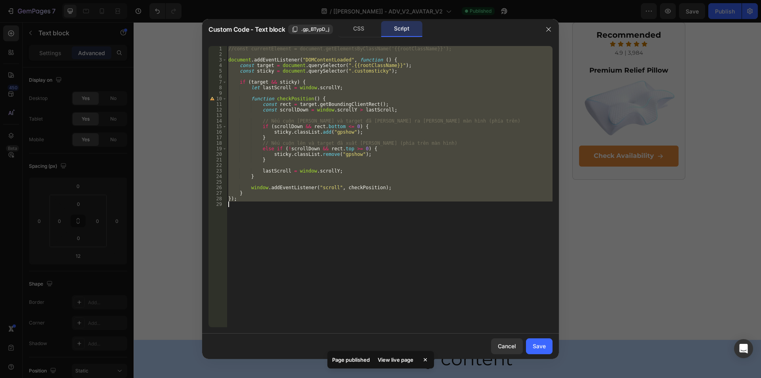
click at [246, 200] on div "//const currentElement = document.getElementsByClassName('{{rootClassName}}'); …" at bounding box center [390, 186] width 326 height 281
drag, startPoint x: 248, startPoint y: 204, endPoint x: 187, endPoint y: 51, distance: 164.5
click at [186, 51] on div "Custom Code - Text block .gp_BTypD_j CSS Script }); 1 2 3 4 5 6 7 8 9 10 11 12 …" at bounding box center [380, 189] width 761 height 378
type textarea "//const currentElement = document.getElementsByClassName('{{rootClassName}}');"
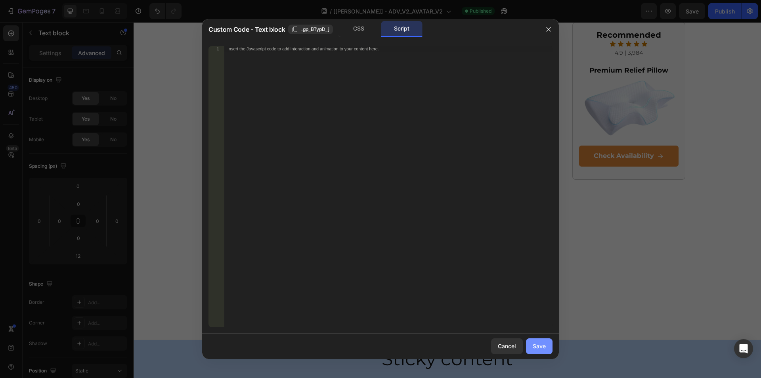
click at [539, 342] on div "Save" at bounding box center [539, 346] width 13 height 8
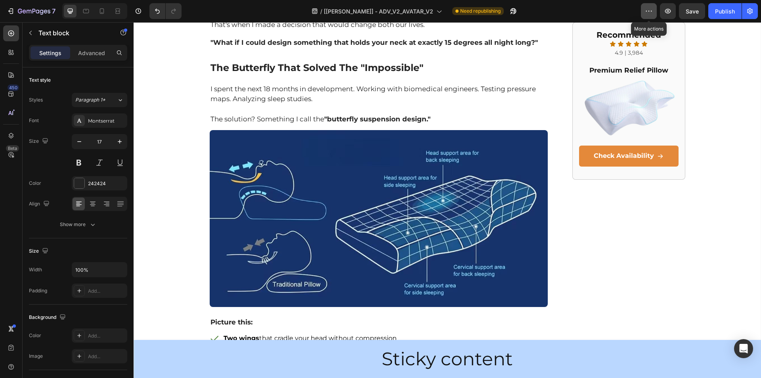
click at [646, 11] on icon "button" at bounding box center [649, 11] width 8 height 8
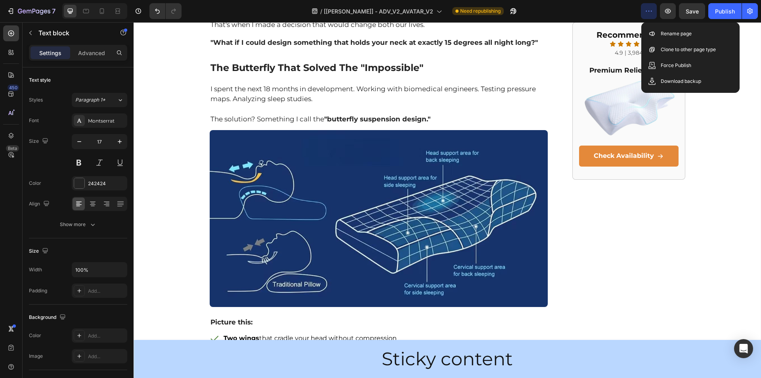
click at [527, 11] on div "/ [[PERSON_NAME]] - ADV_V2_AVATAR_V2 Need republishing" at bounding box center [414, 11] width 453 height 16
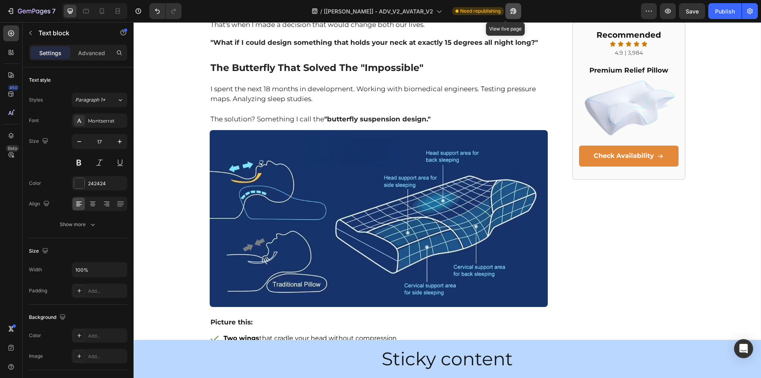
click at [509, 13] on icon "button" at bounding box center [513, 11] width 8 height 8
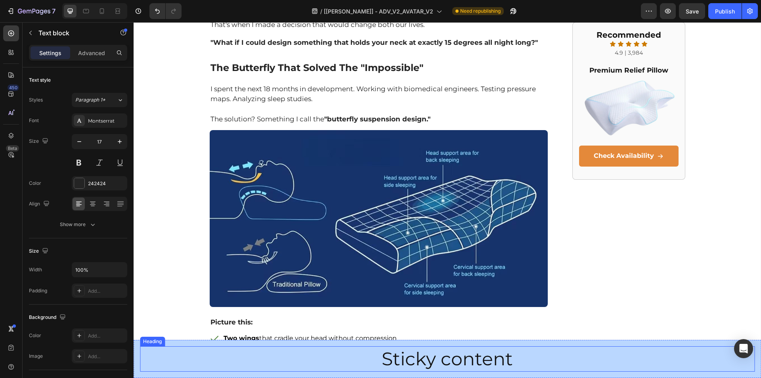
click at [168, 352] on p "Sticky content" at bounding box center [447, 359] width 613 height 24
click at [137, 353] on div "Sticky content Heading Row 0" at bounding box center [447, 359] width 627 height 38
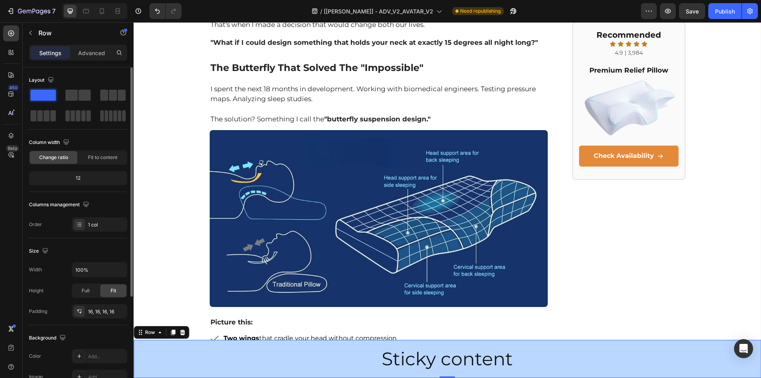
scroll to position [151, 0]
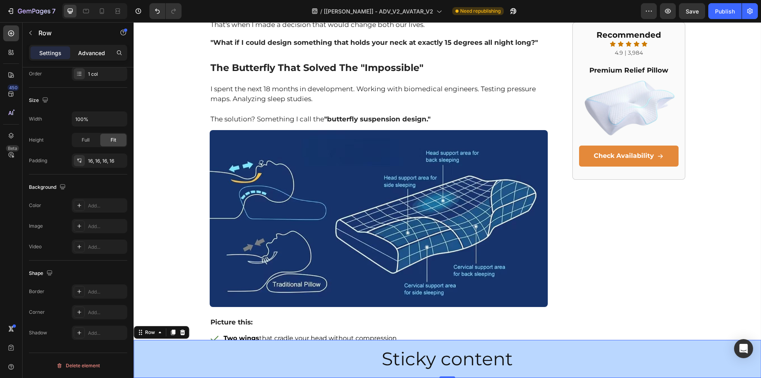
click at [90, 55] on p "Advanced" at bounding box center [91, 53] width 27 height 8
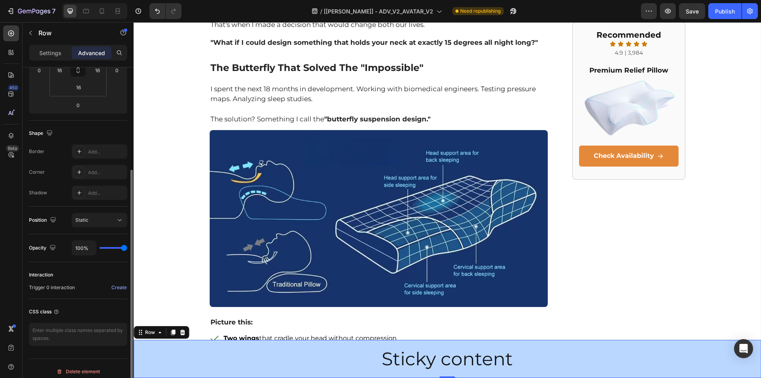
scroll to position [157, 0]
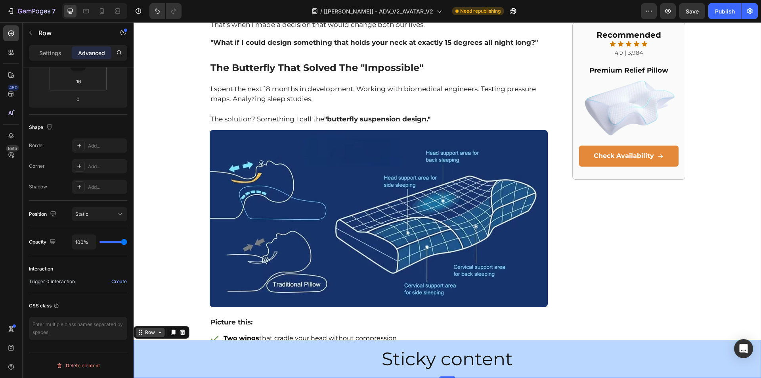
click at [152, 331] on div "Row" at bounding box center [149, 332] width 13 height 7
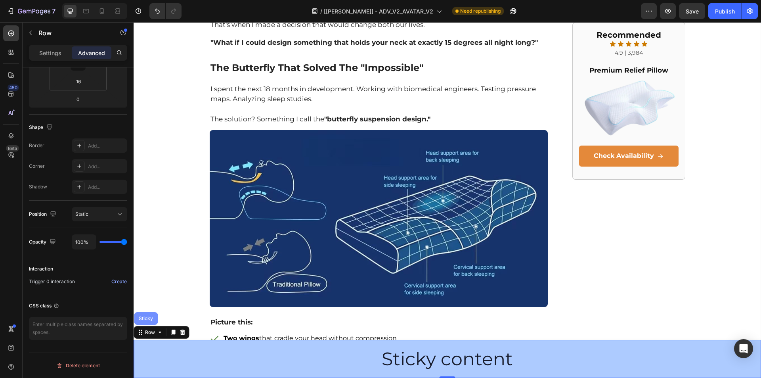
click at [151, 318] on div "Sticky" at bounding box center [145, 318] width 17 height 5
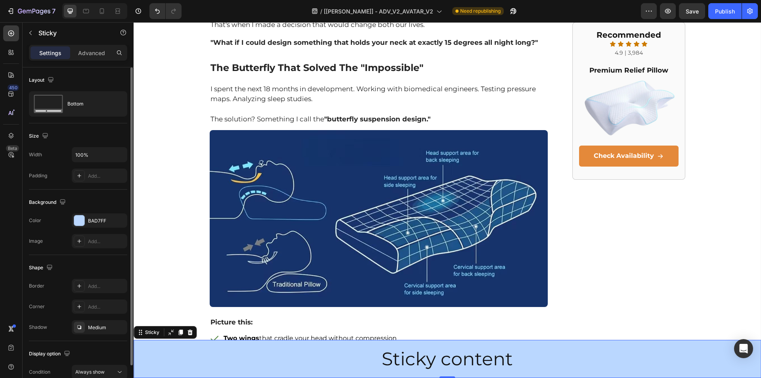
scroll to position [39, 0]
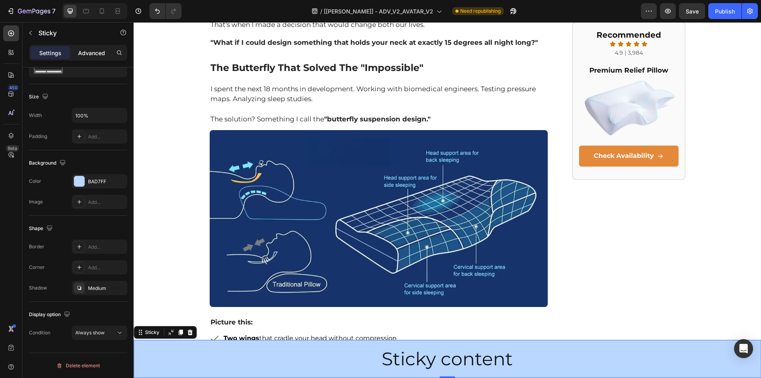
click at [89, 51] on p "Advanced" at bounding box center [91, 53] width 27 height 8
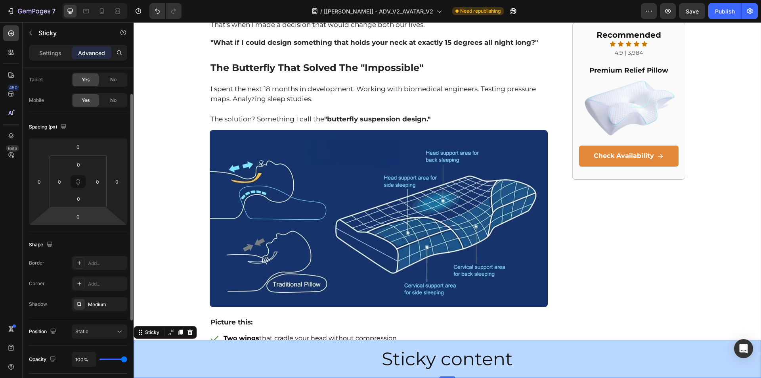
scroll to position [157, 0]
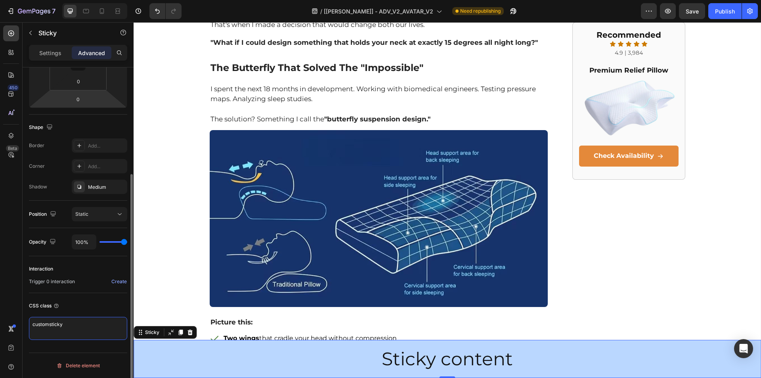
click at [82, 325] on textarea "customsticky" at bounding box center [78, 328] width 98 height 23
click at [93, 305] on div "CSS class" at bounding box center [78, 305] width 98 height 13
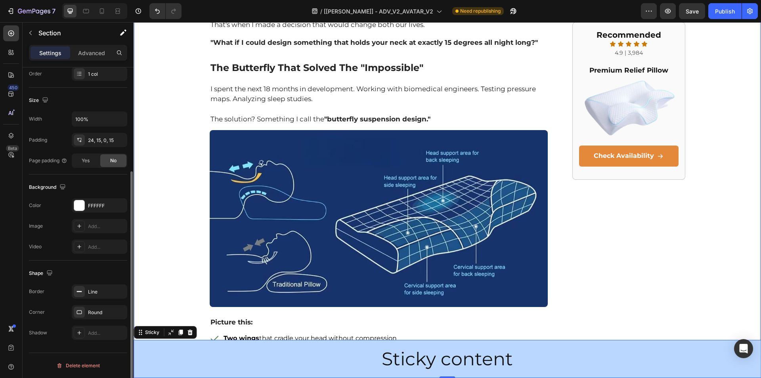
scroll to position [0, 0]
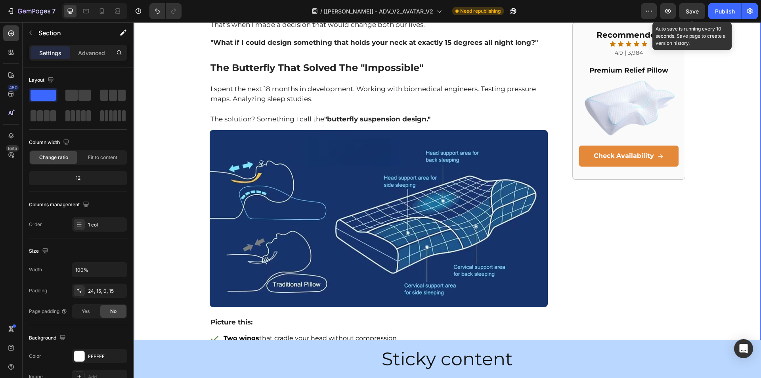
click at [687, 10] on span "Save" at bounding box center [692, 11] width 13 height 7
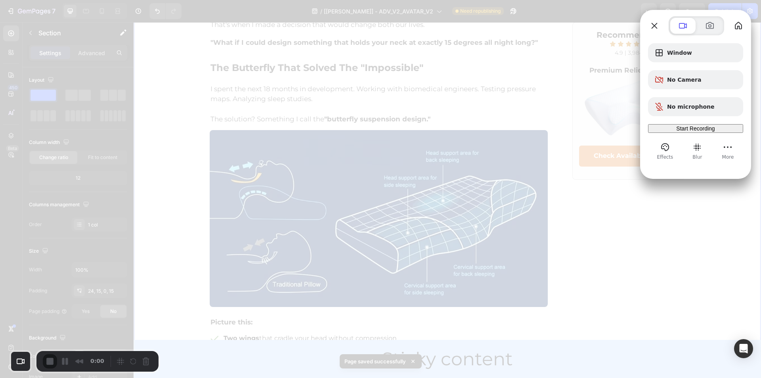
click at [693, 132] on span "Start Recording" at bounding box center [695, 128] width 38 height 6
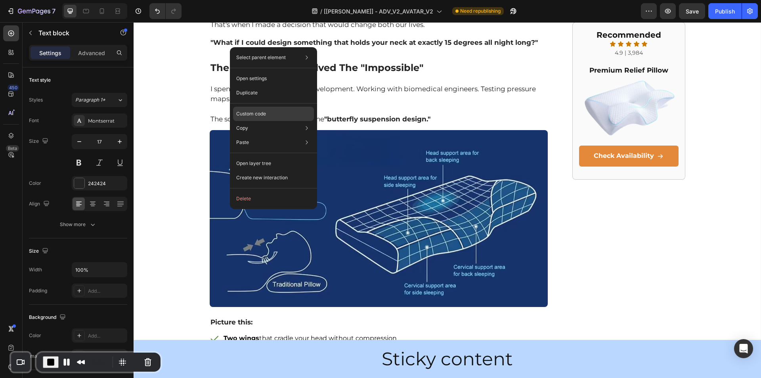
click at [274, 135] on div "Custom code" at bounding box center [273, 142] width 81 height 14
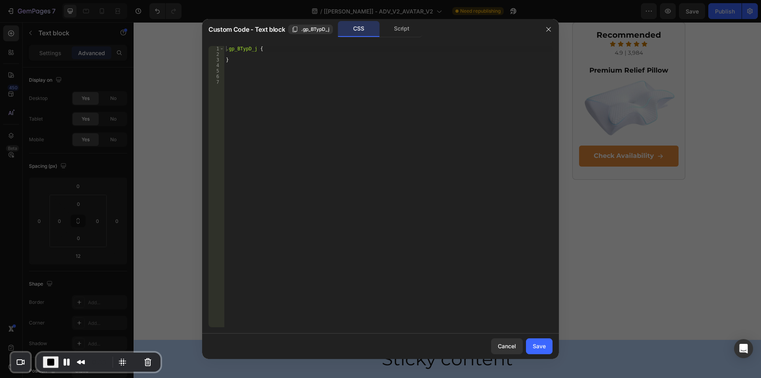
type textarea "}"
click at [246, 61] on div ".gp_BTypD_j { }" at bounding box center [388, 192] width 328 height 292
paste textarea "}"
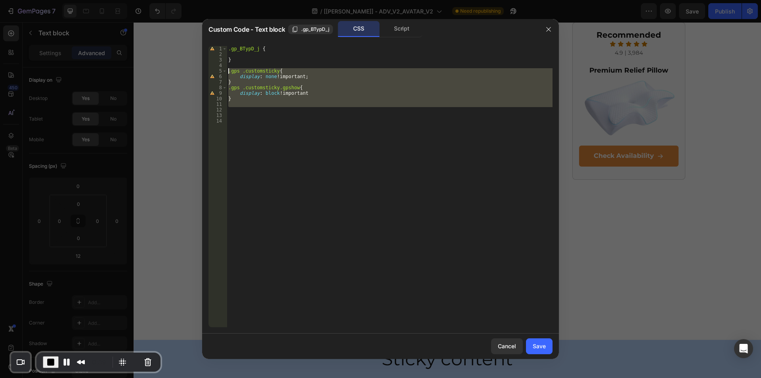
drag, startPoint x: 253, startPoint y: 107, endPoint x: 196, endPoint y: 71, distance: 67.4
click at [196, 71] on div "Custom Code - Text block .gp_BTypD_j CSS Script } 1 2 3 4 5 6 7 8 9 10 11 12 13…" at bounding box center [380, 189] width 761 height 378
click at [406, 26] on div "Script" at bounding box center [402, 29] width 42 height 16
type textarea "//const currentElement = document.getElementsByClassName('gp_BTypD_j');"
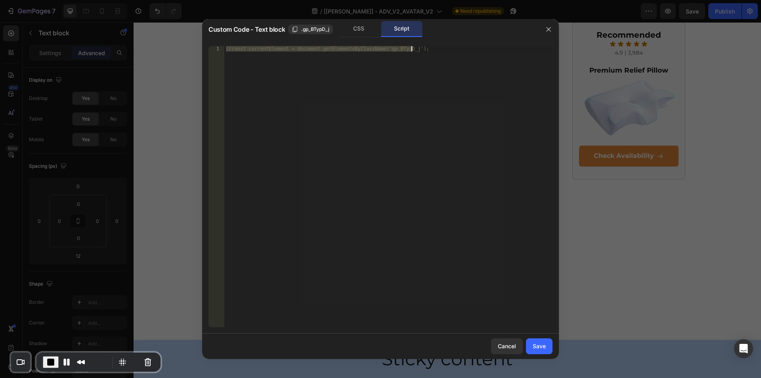
click at [440, 50] on div "//const currentElement = document.getElementsByClassName('gp_BTypD_j');" at bounding box center [388, 186] width 328 height 281
drag, startPoint x: 301, startPoint y: 88, endPoint x: 296, endPoint y: 92, distance: 5.9
paste textarea "});"
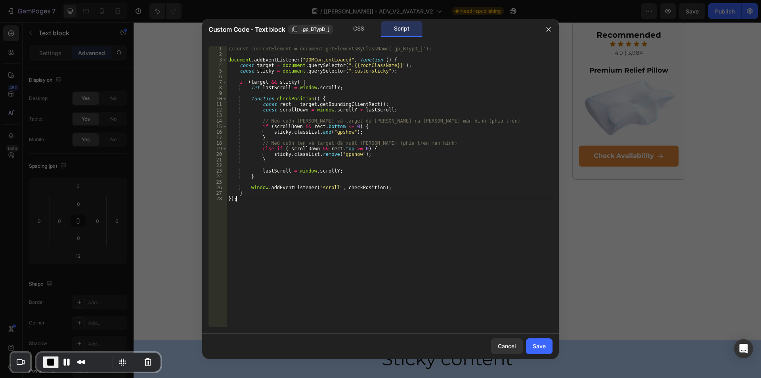
click at [392, 87] on div "//const currentElement = document.getElementsByClassName('gp_BTypD_j'); documen…" at bounding box center [390, 192] width 326 height 292
click at [358, 72] on div "//const currentElement = document.getElementsByClassName('gp_BTypD_j'); documen…" at bounding box center [390, 192] width 326 height 292
type textarea "const sticky = document.querySelector(".customsticky");"
click at [536, 340] on button "Save" at bounding box center [539, 346] width 27 height 16
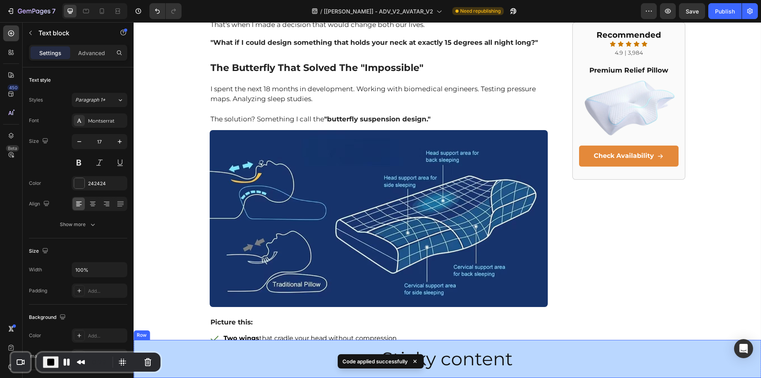
click at [182, 343] on div "Sticky content Heading Row" at bounding box center [447, 359] width 627 height 38
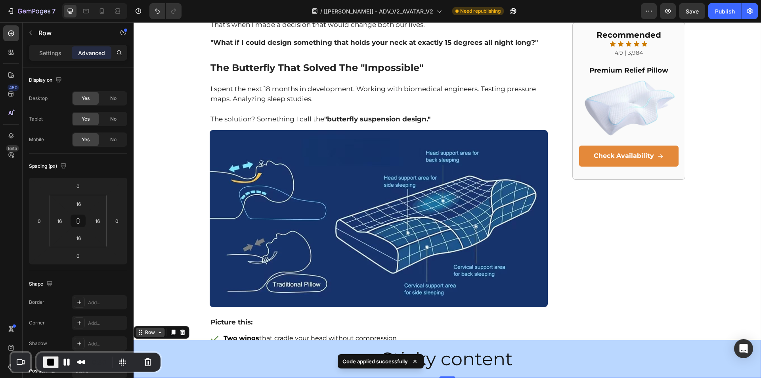
click at [156, 334] on div "Row" at bounding box center [149, 332] width 13 height 7
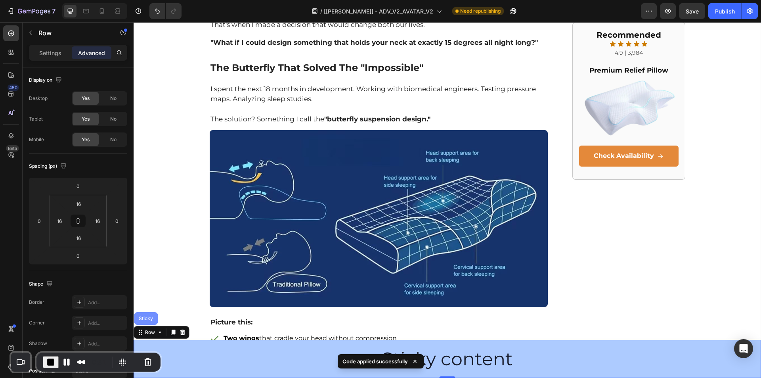
click at [148, 318] on div "Sticky" at bounding box center [145, 318] width 17 height 5
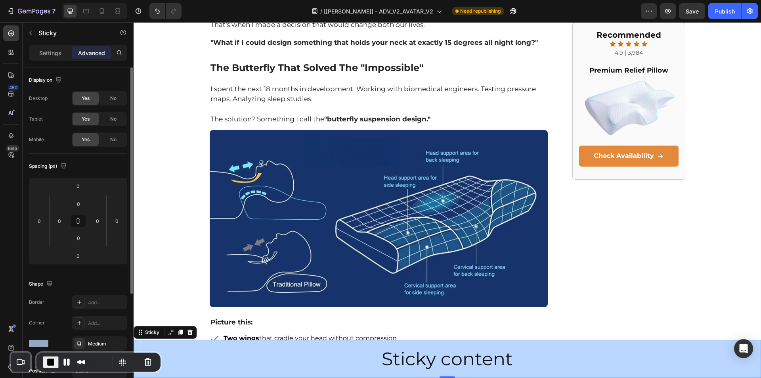
drag, startPoint x: 29, startPoint y: 350, endPoint x: 61, endPoint y: 344, distance: 32.3
click at [82, 345] on div "Shape Border Add... Corner Add... Shadow Medium" at bounding box center [78, 314] width 98 height 86
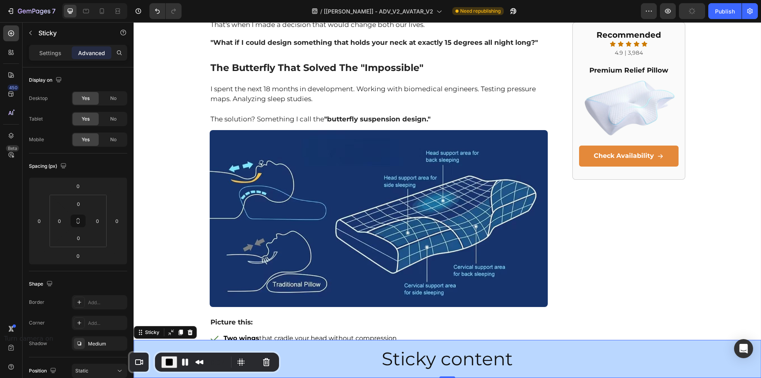
drag, startPoint x: 27, startPoint y: 367, endPoint x: 145, endPoint y: 368, distance: 118.5
click at [145, 368] on div "Recorder camera selector" at bounding box center [139, 361] width 15 height 15
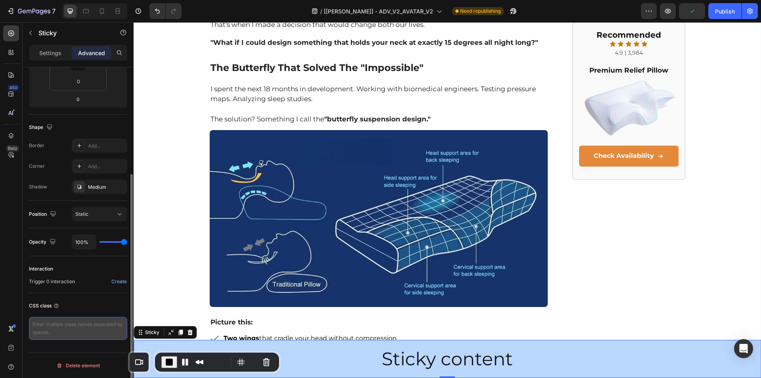
click at [55, 328] on textarea at bounding box center [78, 328] width 98 height 23
paste textarea "customsticky"
drag, startPoint x: 66, startPoint y: 326, endPoint x: 30, endPoint y: 321, distance: 36.3
click at [30, 321] on textarea "customsticky" at bounding box center [78, 328] width 98 height 23
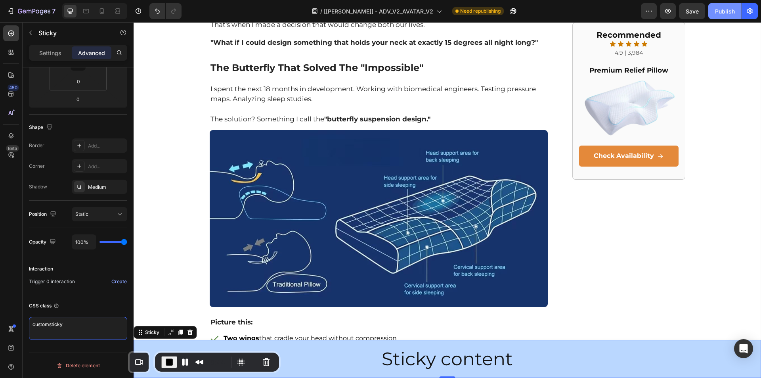
type textarea "customsticky"
click at [716, 15] on div "Publish" at bounding box center [725, 11] width 20 height 8
click at [182, 360] on button "Pause Recording" at bounding box center [185, 362] width 13 height 13
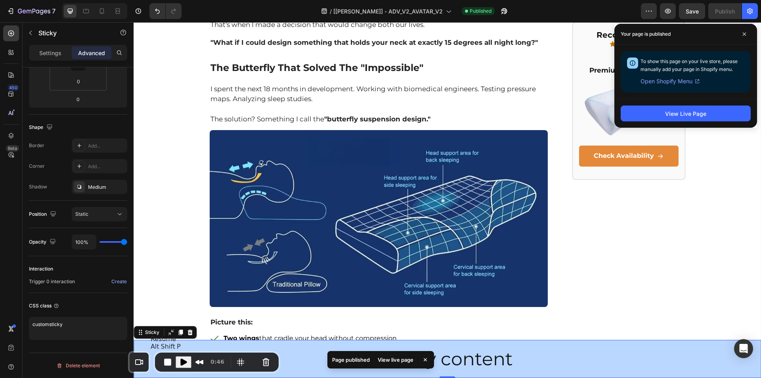
click at [180, 360] on span "Play Recording" at bounding box center [184, 362] width 10 height 10
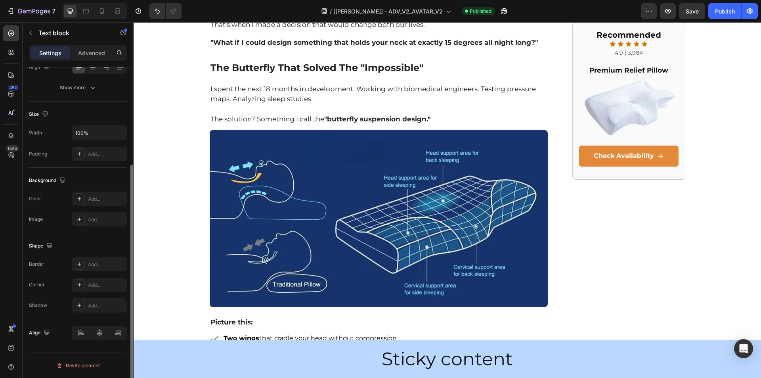
scroll to position [0, 0]
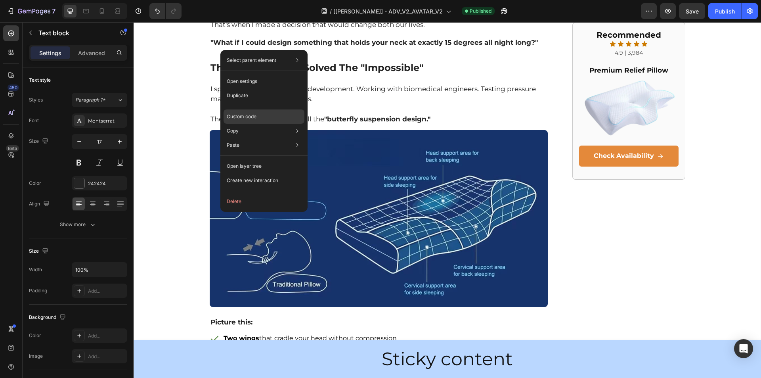
click at [252, 116] on p "Custom code" at bounding box center [242, 116] width 30 height 7
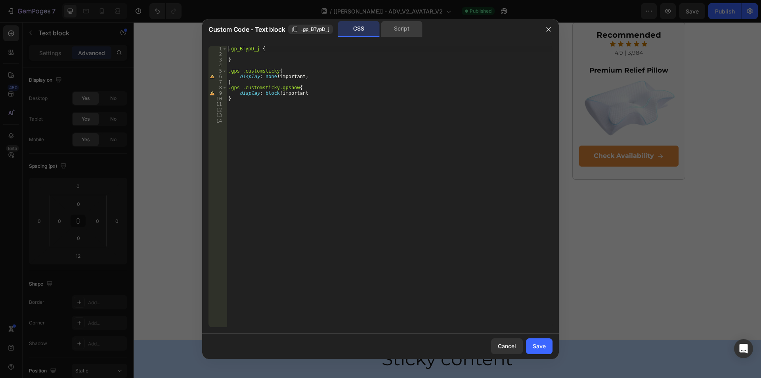
click at [398, 28] on div "Script" at bounding box center [402, 29] width 42 height 16
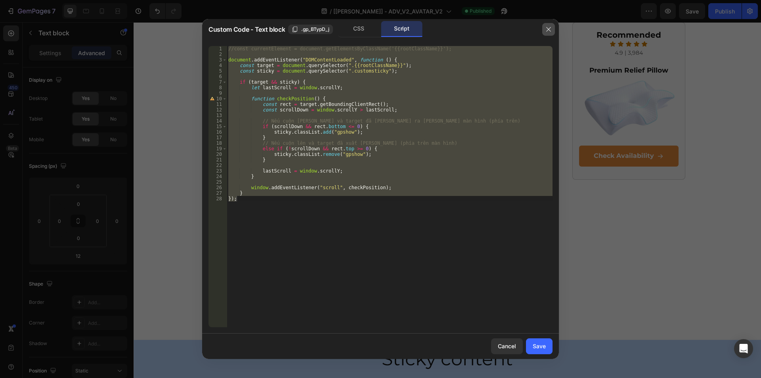
click at [545, 29] on icon "button" at bounding box center [548, 29] width 6 height 6
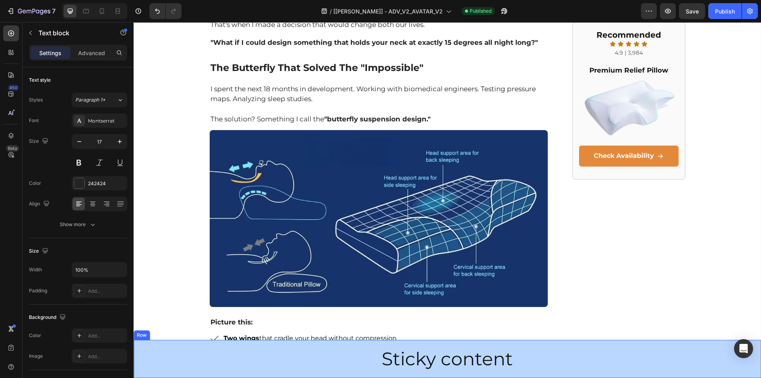
click at [138, 354] on div "Sticky content Heading Row" at bounding box center [447, 359] width 627 height 38
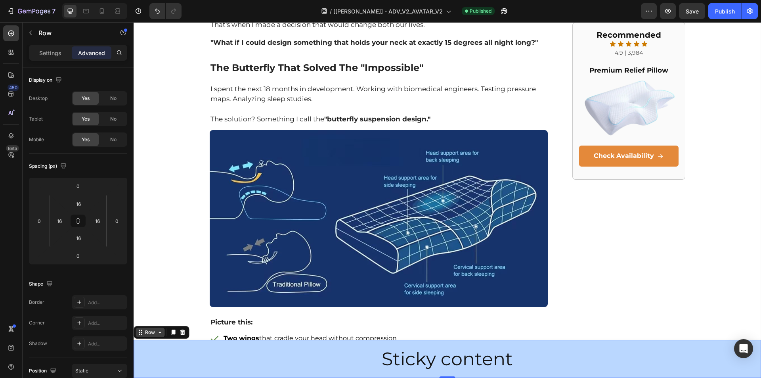
click at [152, 332] on div "Row" at bounding box center [149, 332] width 13 height 7
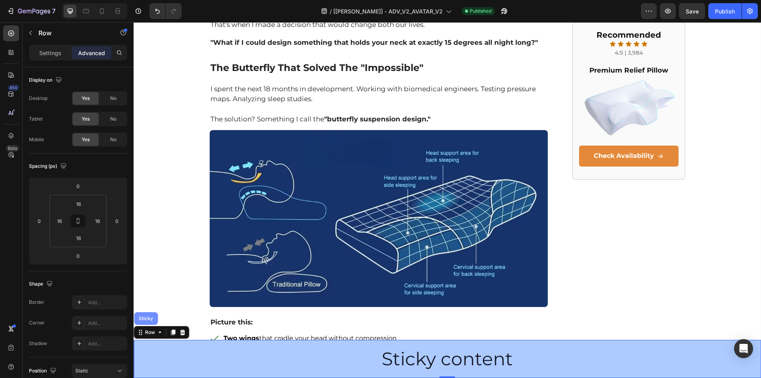
click at [155, 317] on div "Sticky" at bounding box center [146, 318] width 24 height 13
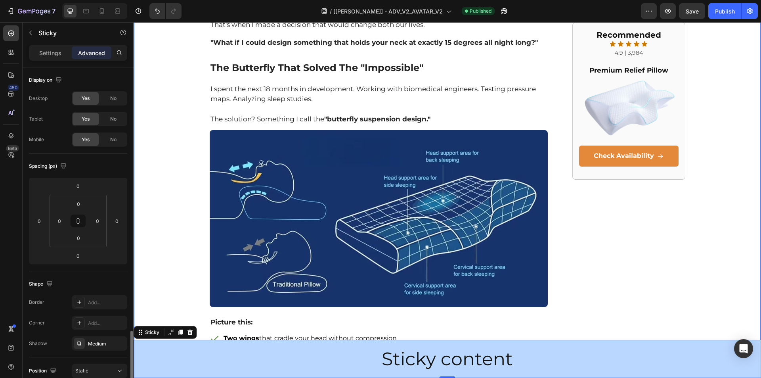
scroll to position [157, 0]
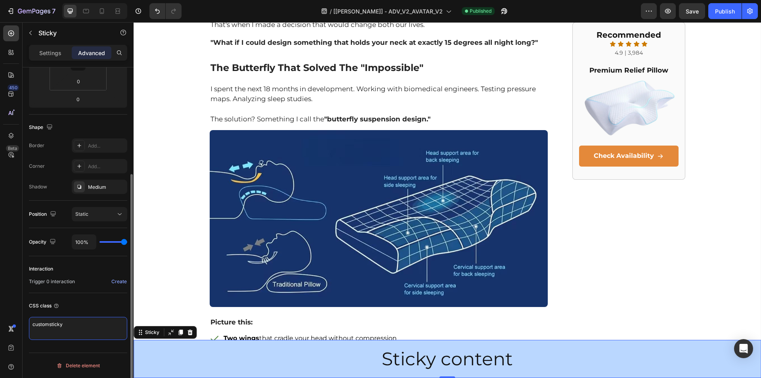
click at [52, 326] on textarea "customsticky" at bounding box center [78, 328] width 98 height 23
